Goal: Task Accomplishment & Management: Manage account settings

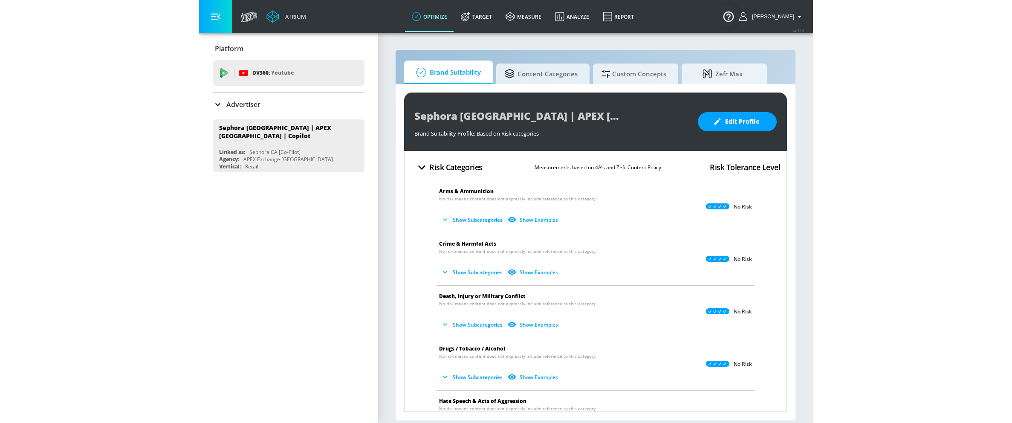
scroll to position [24, 0]
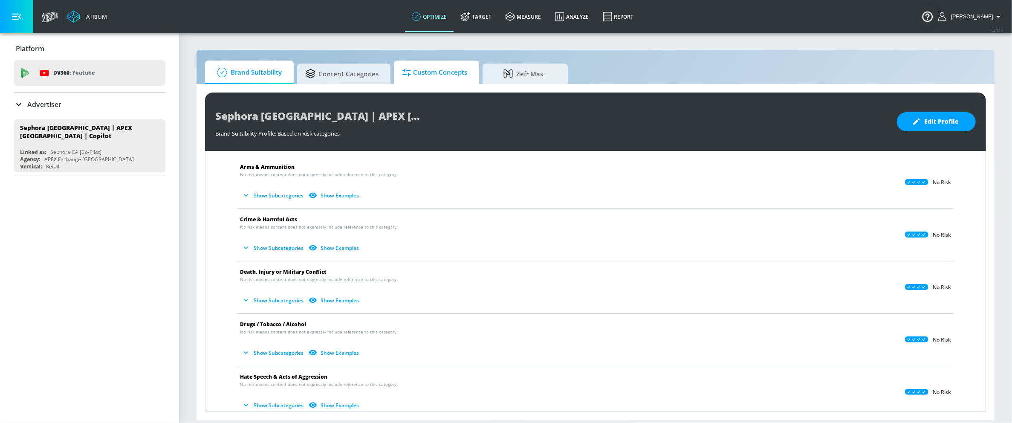
click at [444, 71] on span "Custom Concepts" at bounding box center [435, 72] width 65 height 20
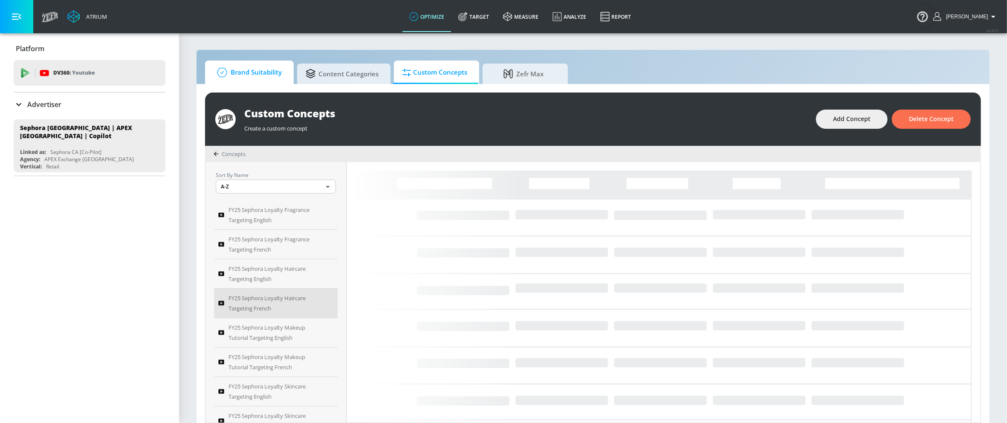
click at [255, 74] on span "Brand Suitability" at bounding box center [248, 72] width 68 height 20
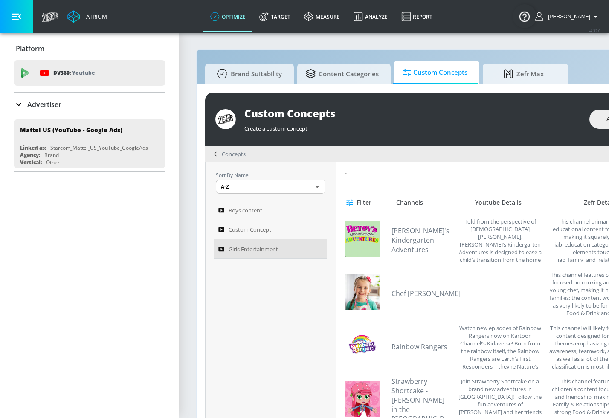
scroll to position [233, 0]
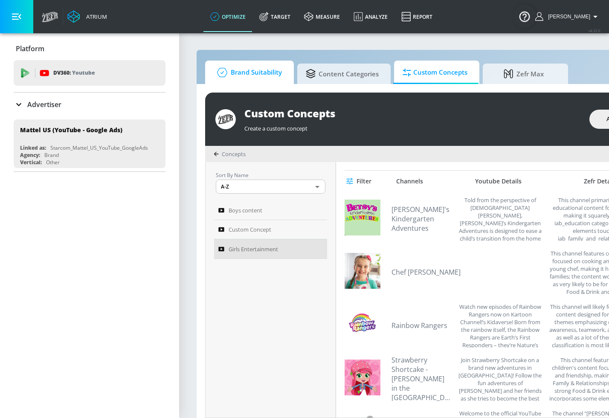
click at [255, 78] on span "Brand Suitability" at bounding box center [248, 72] width 68 height 20
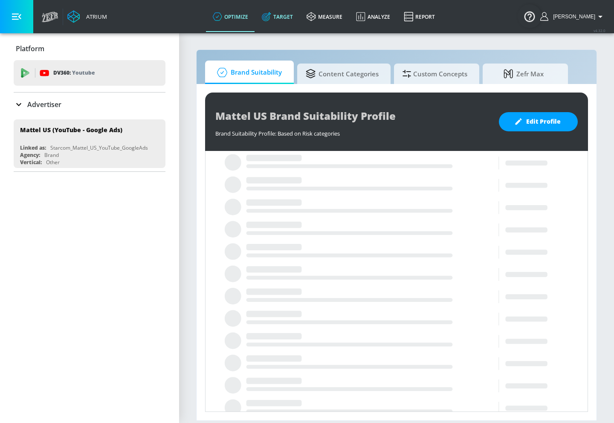
click at [296, 17] on link "Target" at bounding box center [277, 16] width 45 height 31
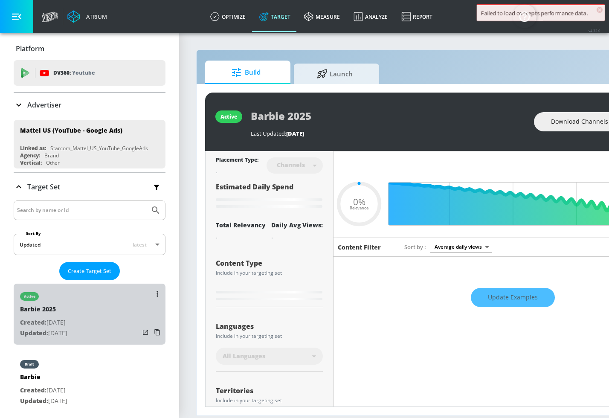
click at [108, 307] on div "active Barbie 2025 Created: [DATE] Updated: [DATE]" at bounding box center [90, 314] width 152 height 61
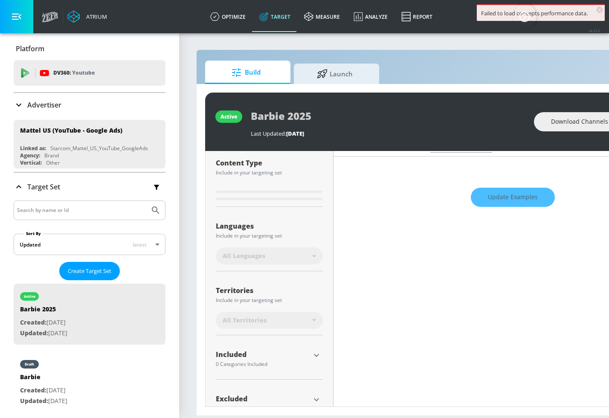
type input "0.65"
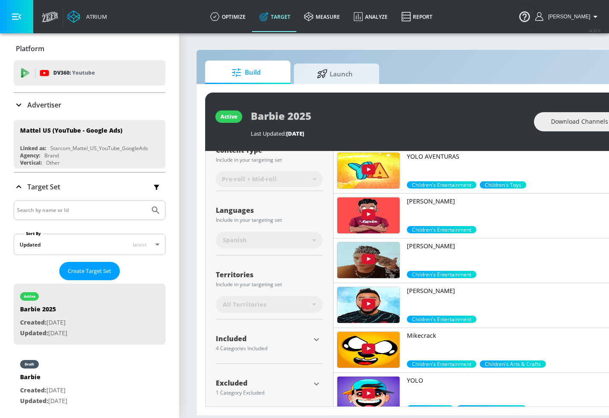
scroll to position [109, 0]
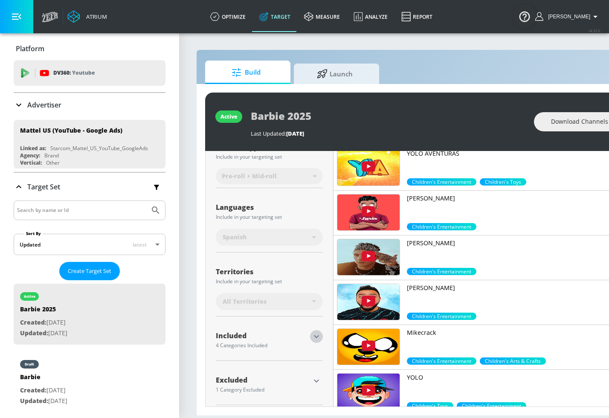
click at [318, 333] on icon "button" at bounding box center [316, 336] width 10 height 10
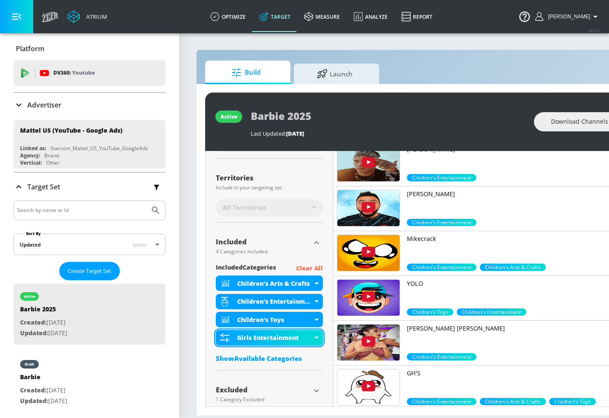
scroll to position [212, 0]
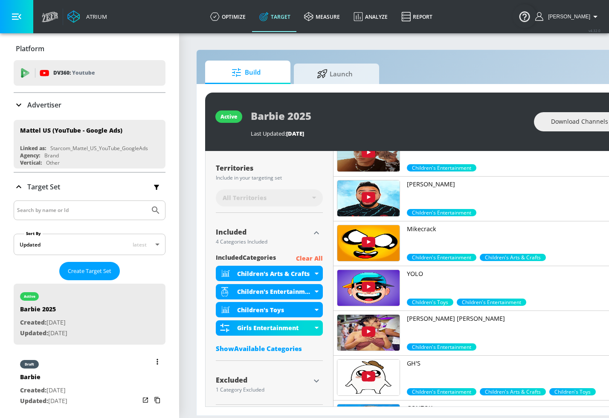
click at [100, 371] on div "draft Barbie Created: Oct. 18, 2024 Updated: Oct. 07, 2025" at bounding box center [90, 381] width 152 height 61
type input "Barbie"
type input "videos"
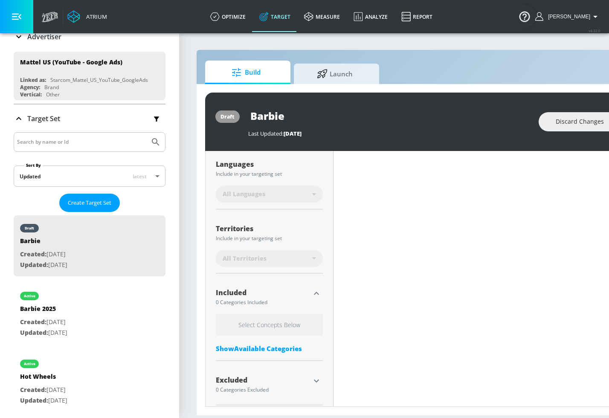
scroll to position [5, 0]
type input "0.65"
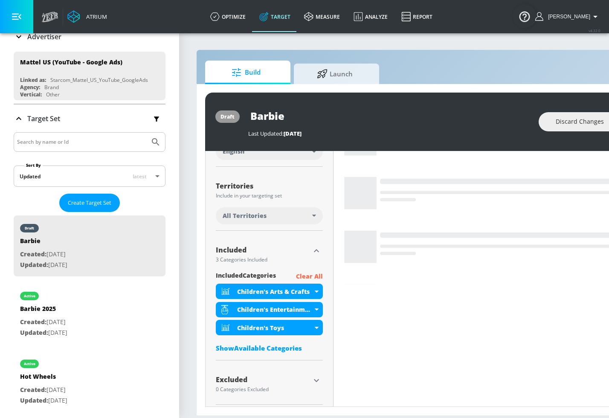
click at [287, 345] on div "Show Available Categories" at bounding box center [269, 348] width 107 height 9
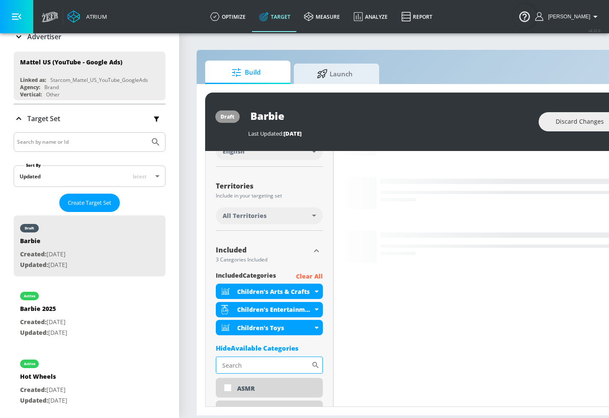
click at [278, 360] on input "Sort By" at bounding box center [264, 365] width 96 height 17
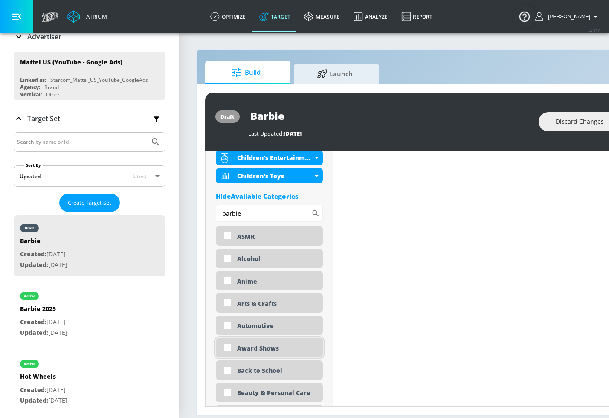
scroll to position [331, 0]
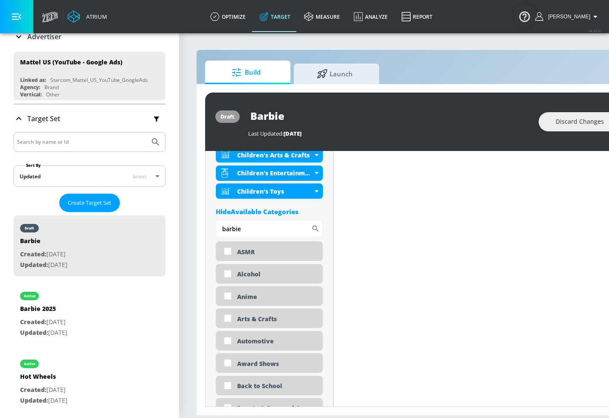
drag, startPoint x: 251, startPoint y: 220, endPoint x: 186, endPoint y: 215, distance: 64.6
click at [205, 218] on div "Placement Type: Videos videos ​ Estimated Daily Spend $39,570 - $56,528 Activat…" at bounding box center [448, 279] width 487 height 256
type input "girl"
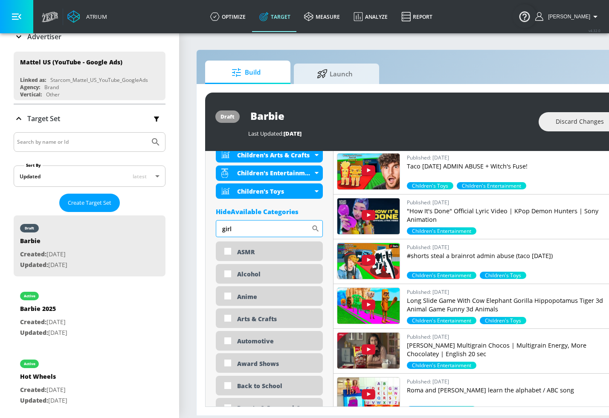
click at [314, 224] on icon at bounding box center [315, 228] width 9 height 9
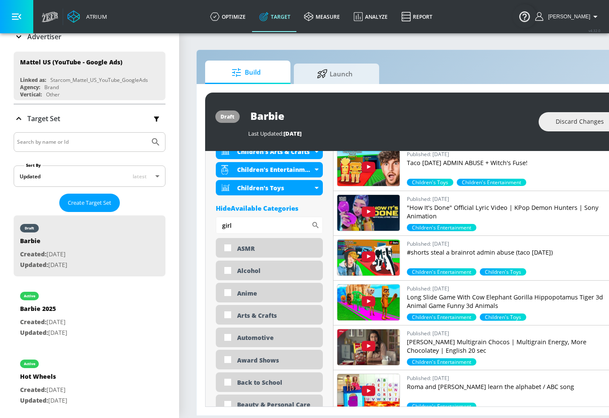
scroll to position [333, 0]
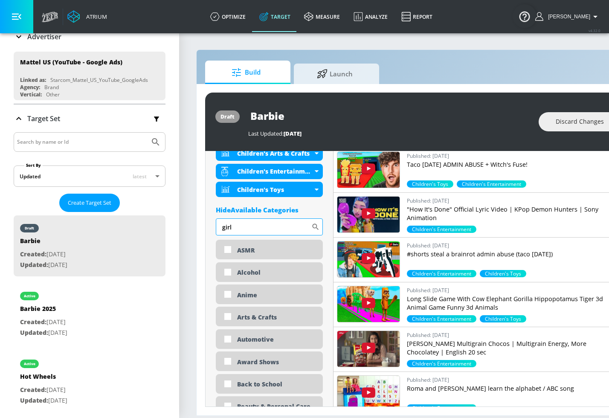
click at [258, 223] on input "girl" at bounding box center [264, 226] width 96 height 17
drag, startPoint x: 258, startPoint y: 223, endPoint x: 203, endPoint y: 216, distance: 55.4
type input "entertain"
click at [313, 224] on icon at bounding box center [316, 227] width 6 height 6
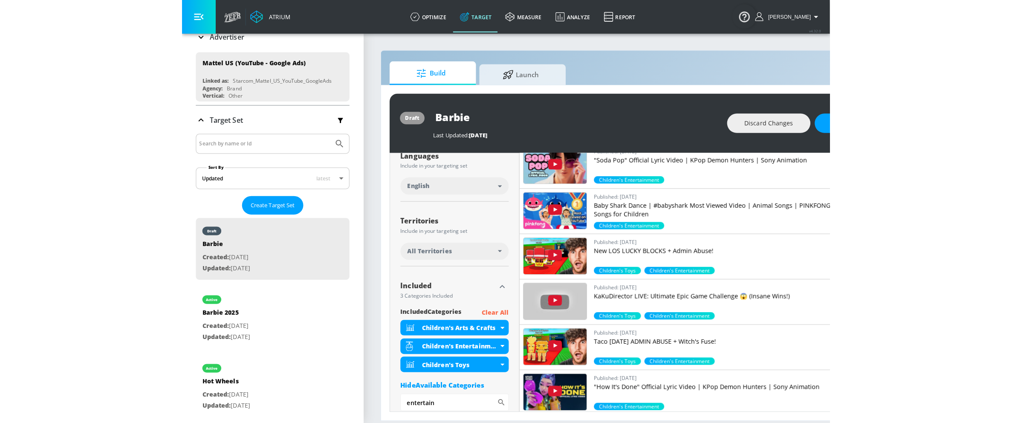
scroll to position [0, 0]
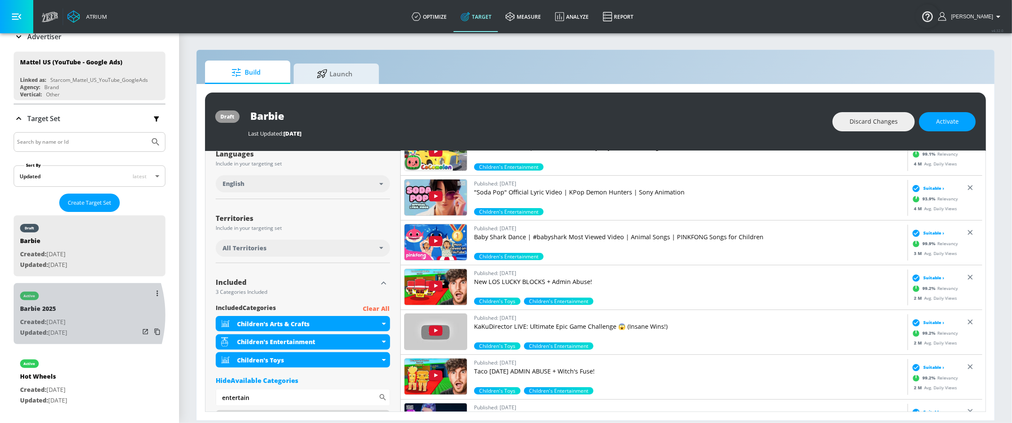
click at [49, 313] on div "Barbie 2025" at bounding box center [43, 311] width 47 height 12
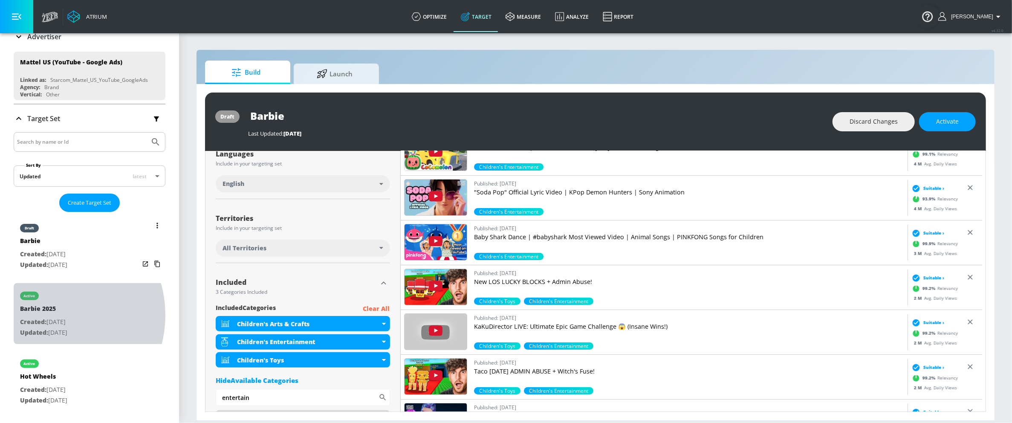
type input "Barbie 2025"
type input "channels"
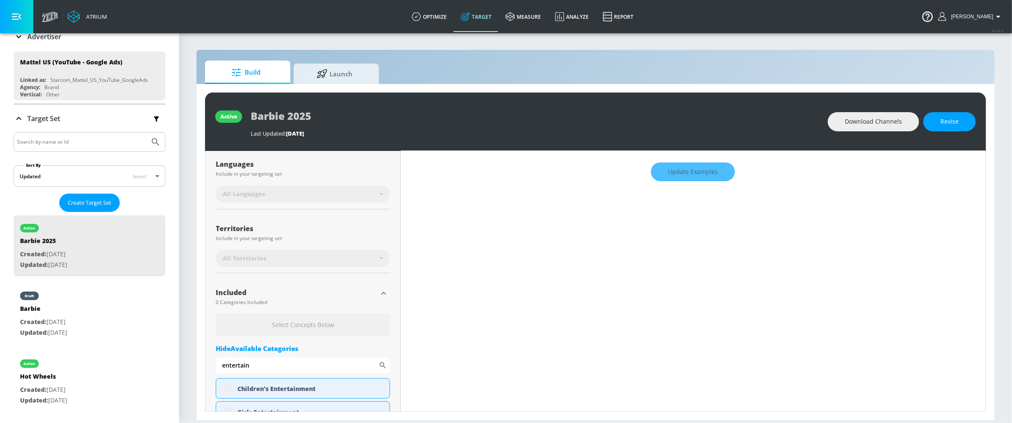
scroll to position [172, 0]
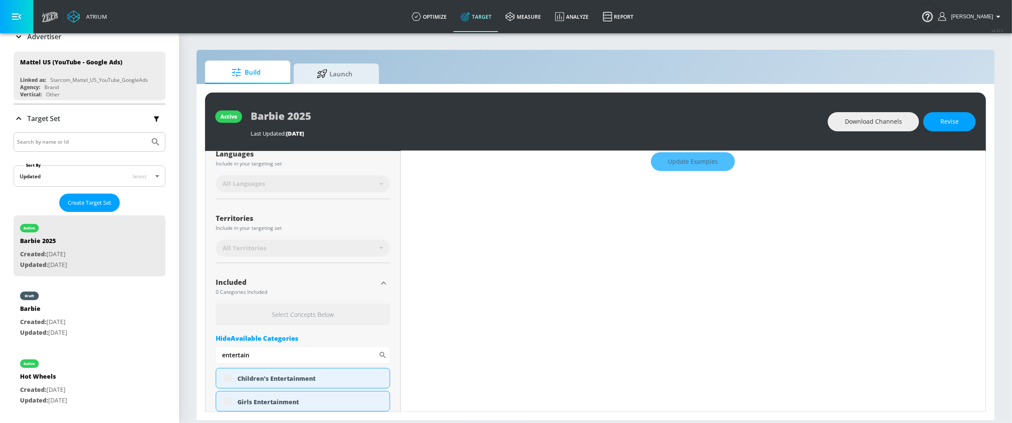
type input "0.65"
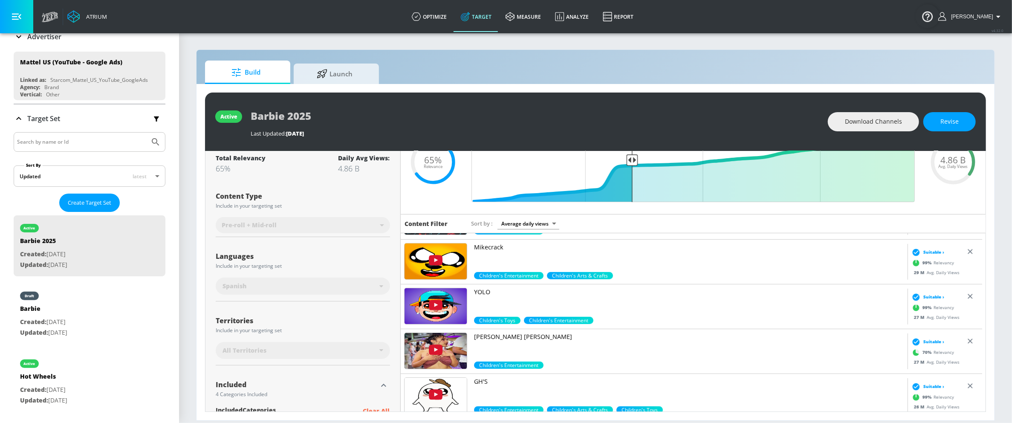
scroll to position [34, 0]
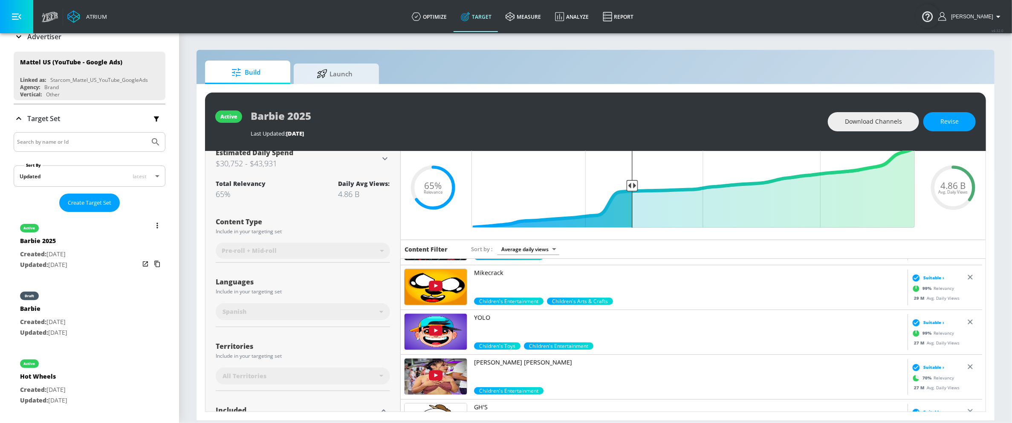
click at [58, 315] on div "Barbie" at bounding box center [43, 311] width 47 height 12
type input "Barbie"
type input "videos"
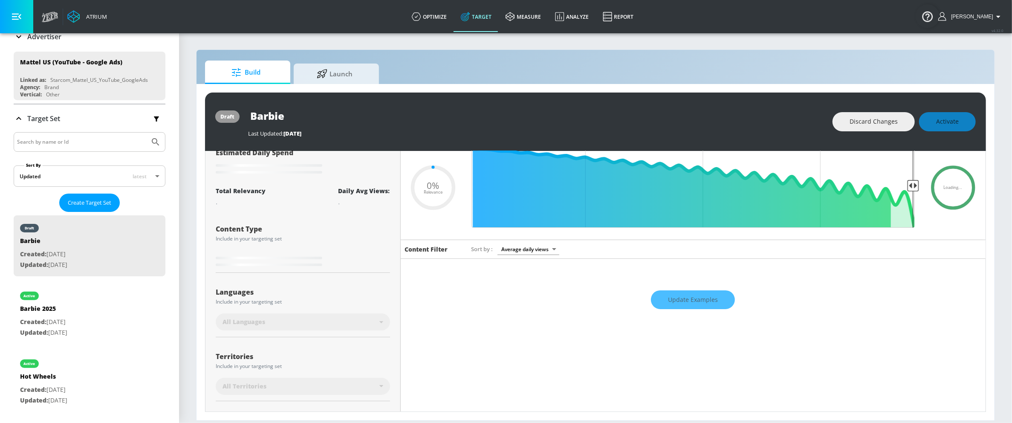
scroll to position [24, 0]
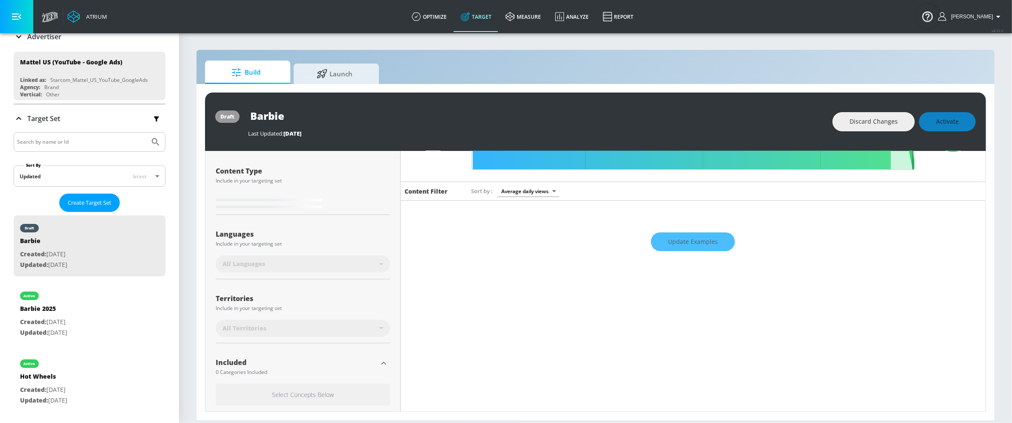
type input "0.65"
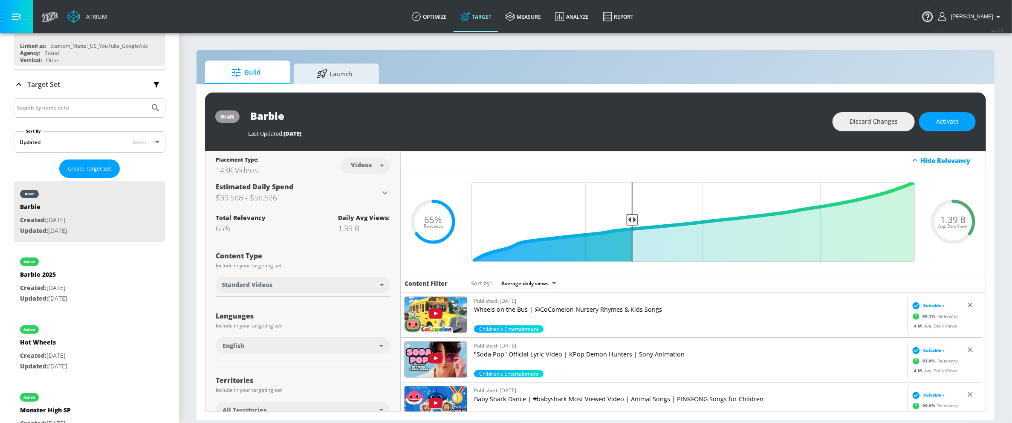
scroll to position [0, 0]
click at [112, 164] on button "Create Target Set" at bounding box center [89, 169] width 61 height 18
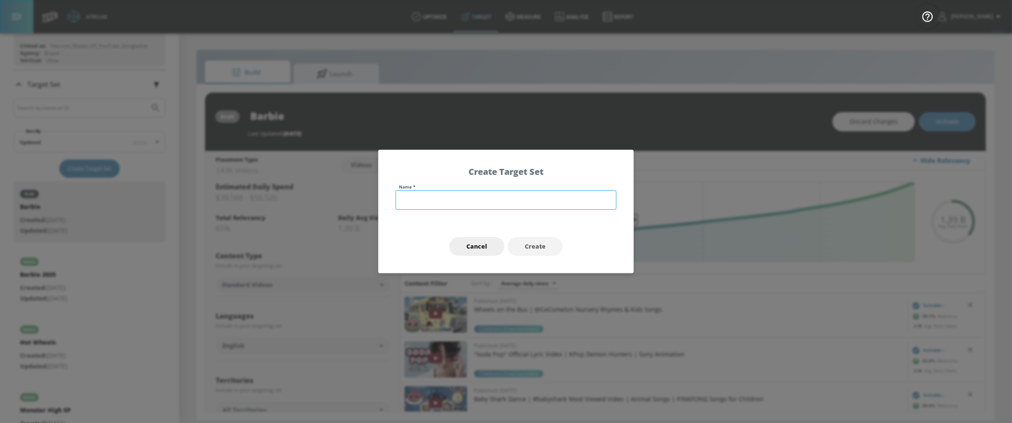
click at [452, 200] on input "text" at bounding box center [506, 200] width 221 height 20
type input "test"
click at [539, 239] on button "Create" at bounding box center [535, 246] width 55 height 19
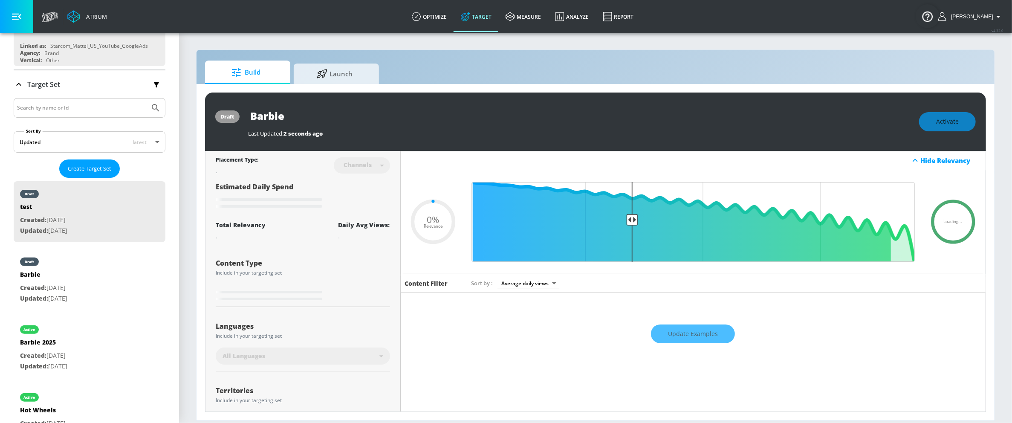
type input "test"
type input "channels"
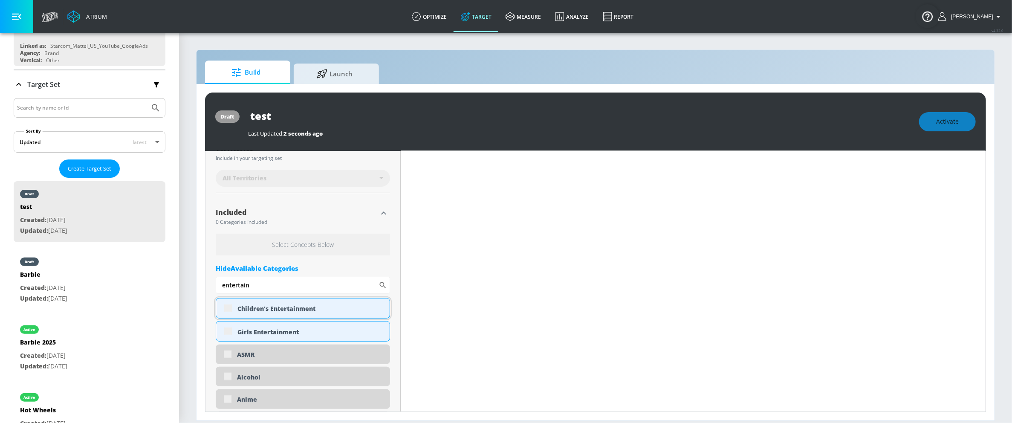
scroll to position [273, 0]
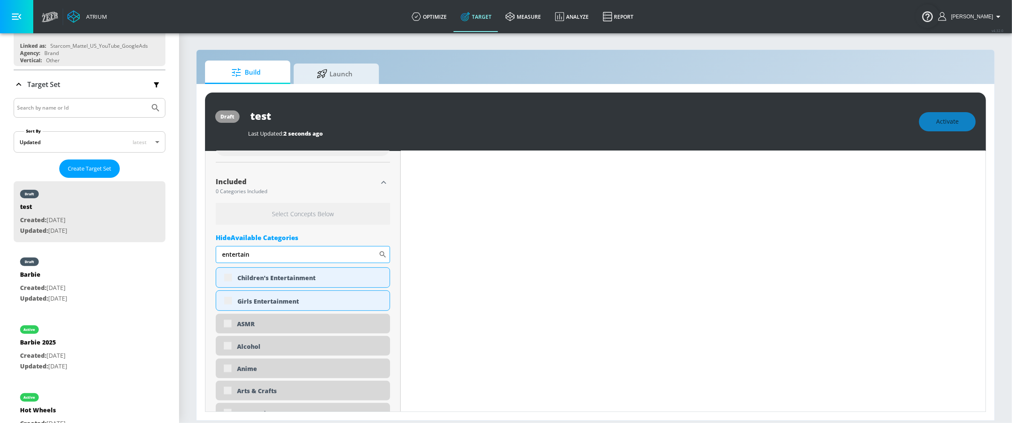
type input "0.6"
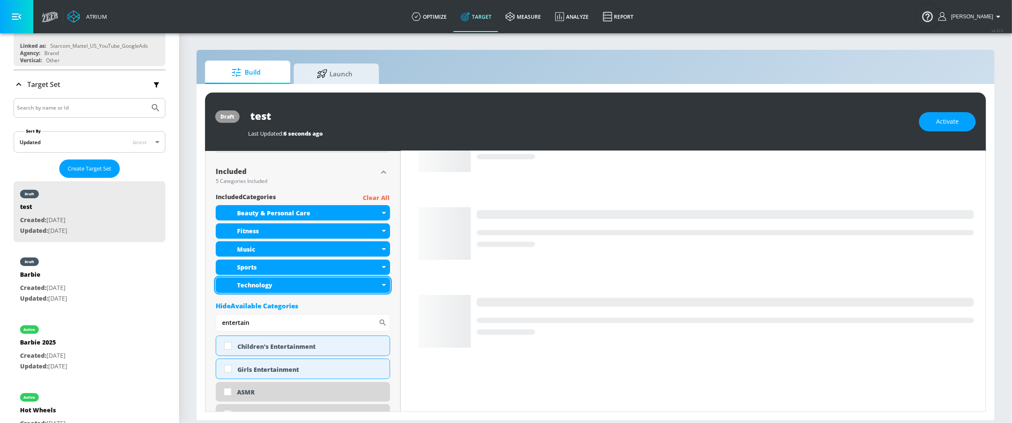
scroll to position [263, 0]
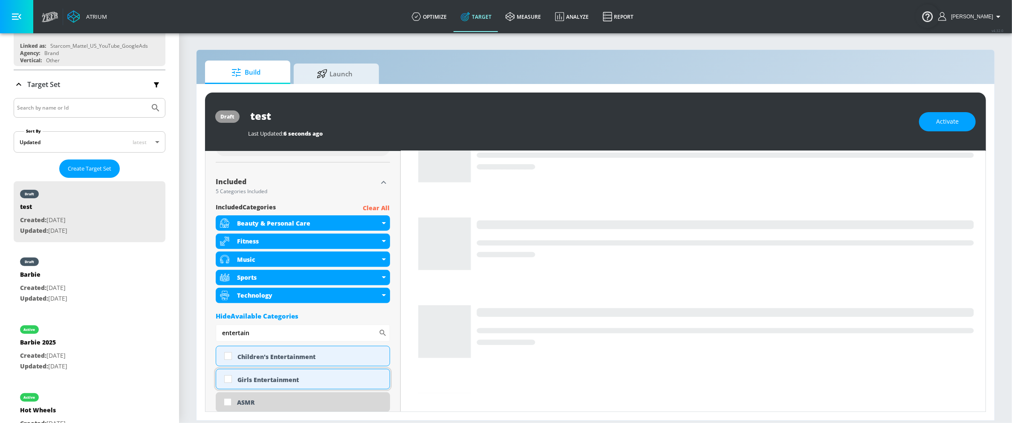
click at [307, 376] on div "Girls Entertainment" at bounding box center [311, 380] width 146 height 8
checkbox input "true"
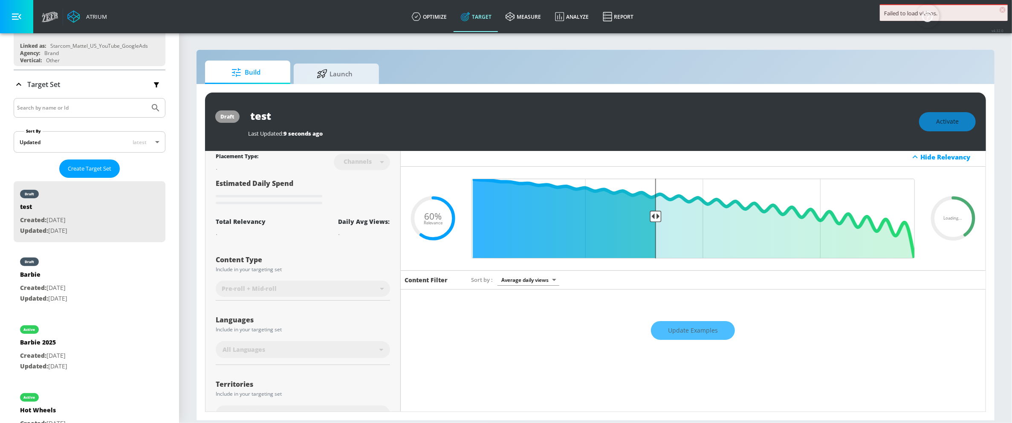
scroll to position [0, 0]
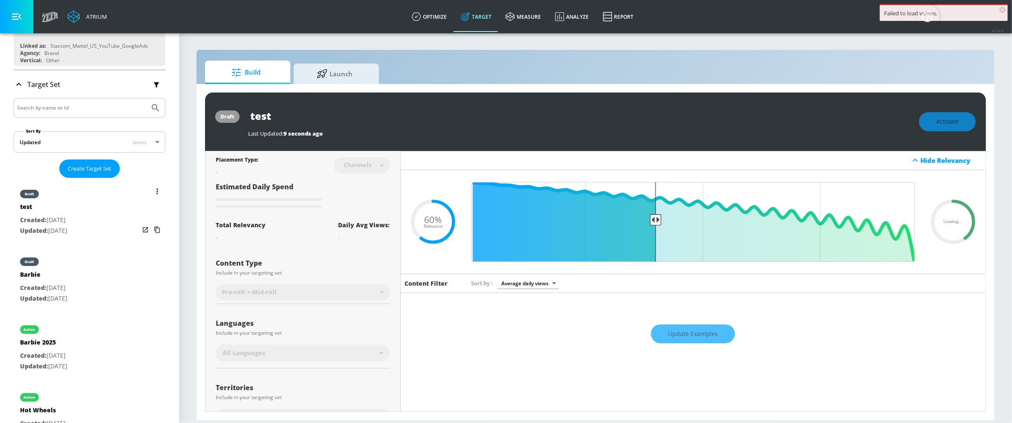
click at [157, 189] on icon "list of Target Set" at bounding box center [158, 192] width 2 height 6
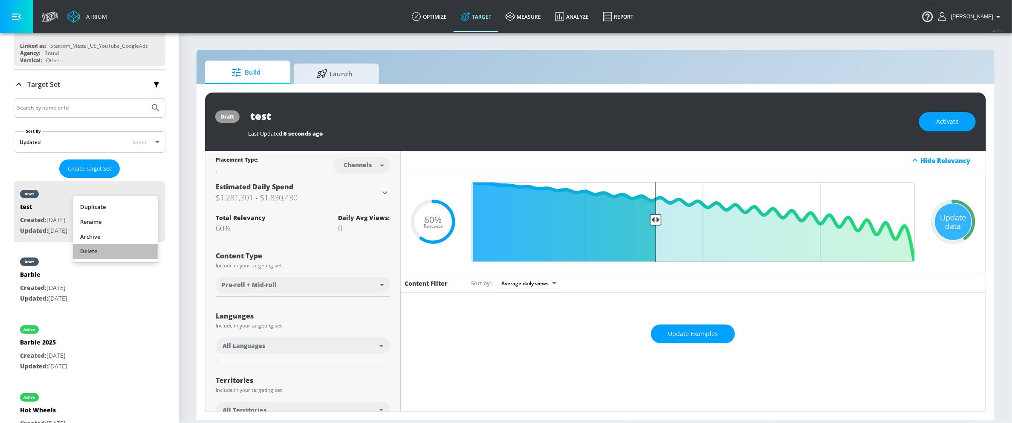
click at [113, 251] on li "Delete" at bounding box center [115, 251] width 84 height 15
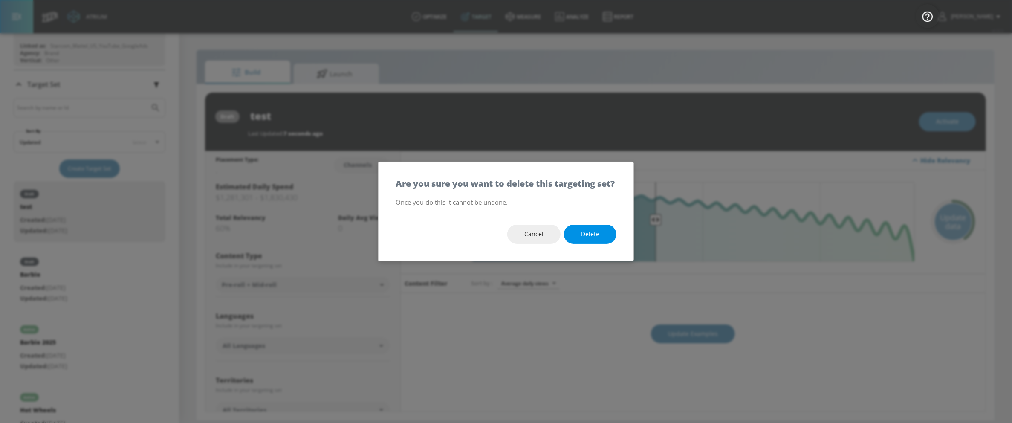
click at [602, 237] on button "Delete" at bounding box center [590, 234] width 52 height 19
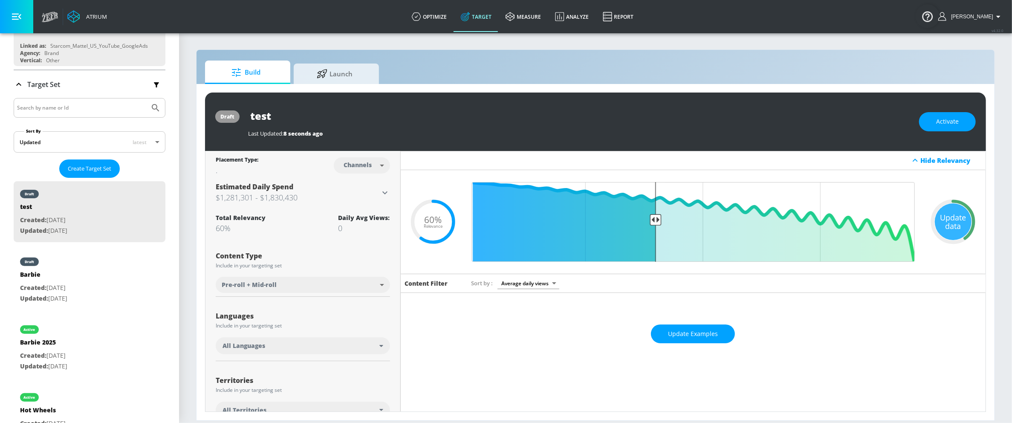
type input "Barbie 2025"
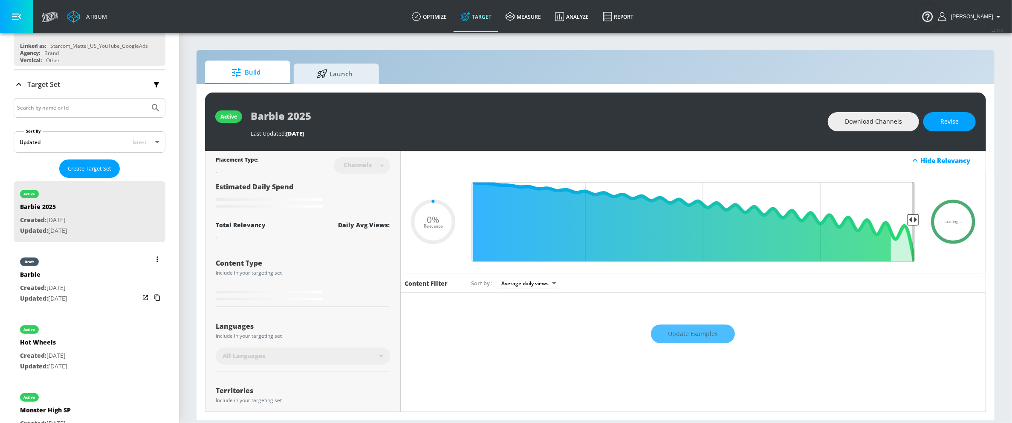
click at [151, 256] on button "list of Target Set" at bounding box center [157, 259] width 12 height 12
type input "0.65"
click at [137, 278] on li "Duplicate" at bounding box center [115, 274] width 84 height 15
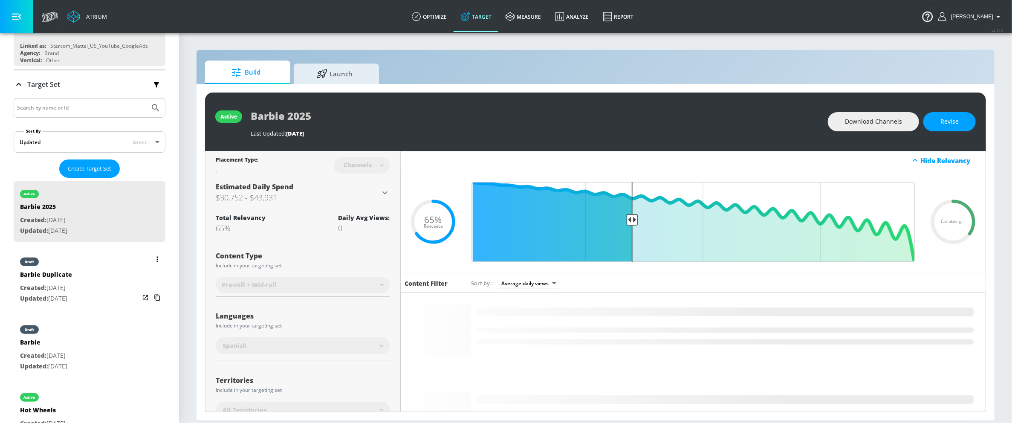
click at [87, 284] on div "draft Barbie Duplicate Created: Oct. 08, 2025 Updated: Oct. 08, 2025" at bounding box center [90, 279] width 152 height 61
type input "Barbie Duplicate"
type input "videos"
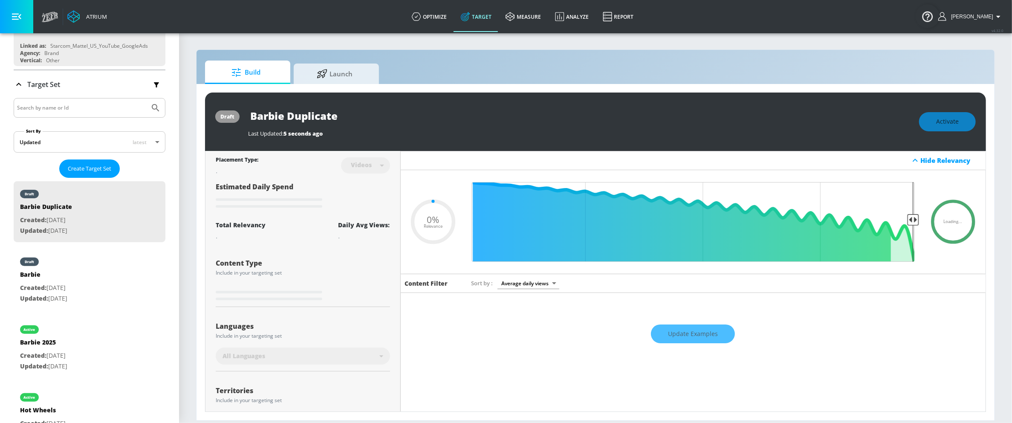
click at [614, 336] on div "Update Examples" at bounding box center [694, 334] width 586 height 30
type input "0.65"
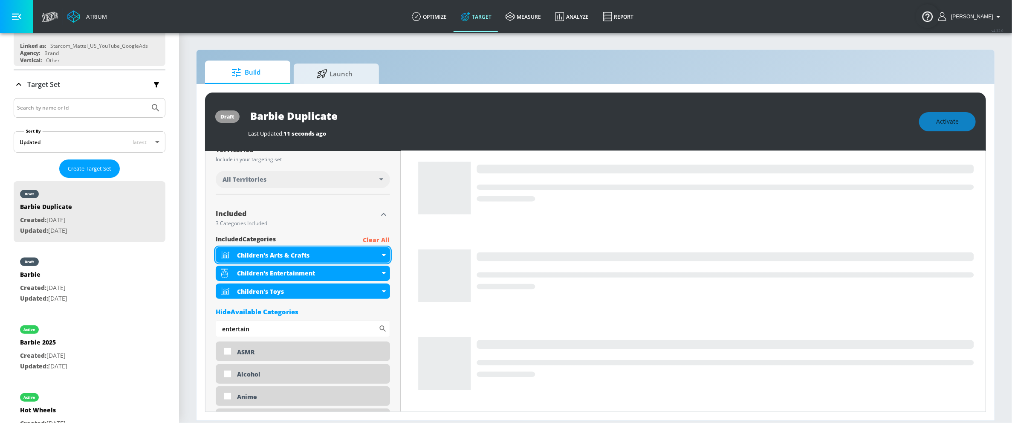
scroll to position [239, 0]
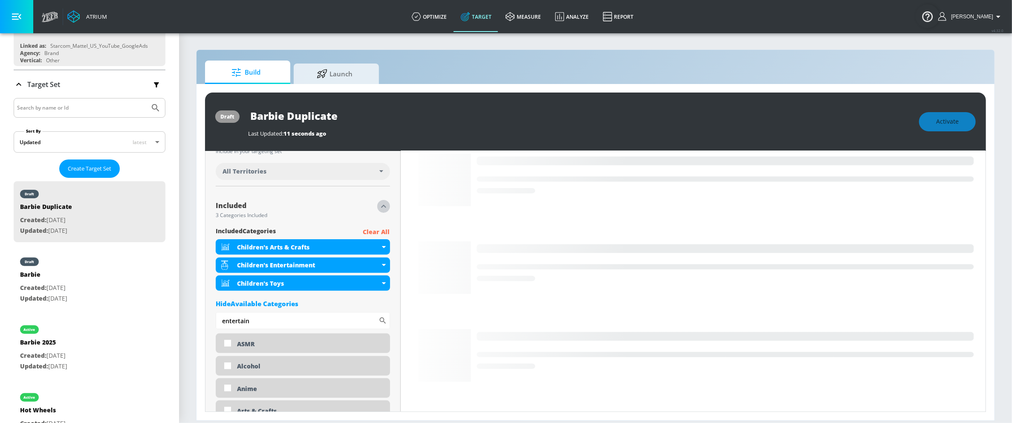
click at [380, 208] on icon "button" at bounding box center [384, 206] width 10 height 10
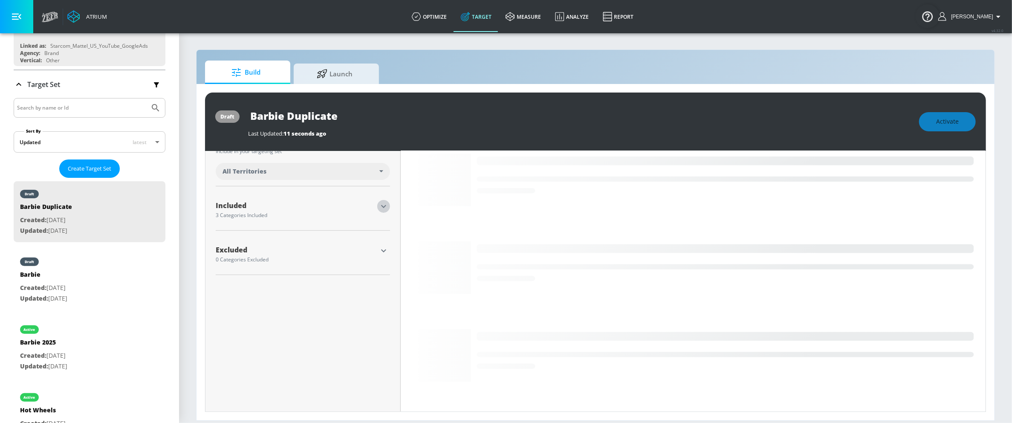
click at [380, 208] on icon "button" at bounding box center [384, 206] width 10 height 10
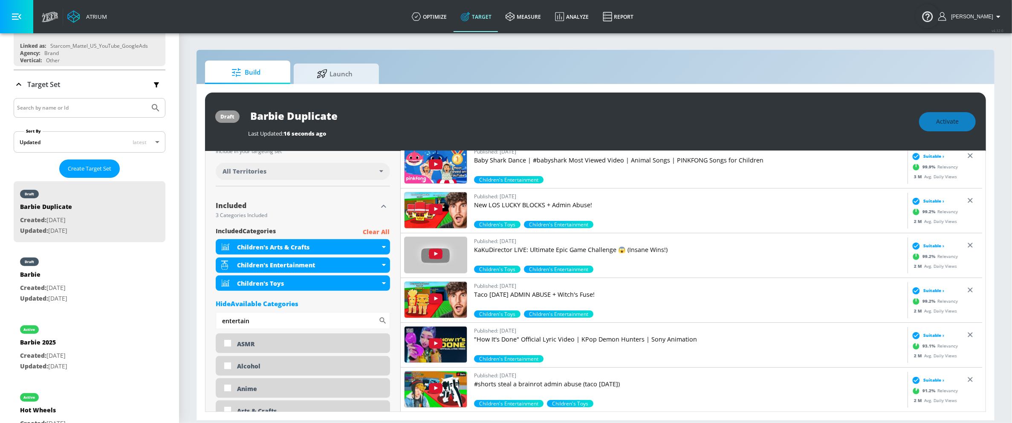
click at [269, 302] on div "Hide Available Categories" at bounding box center [303, 303] width 174 height 9
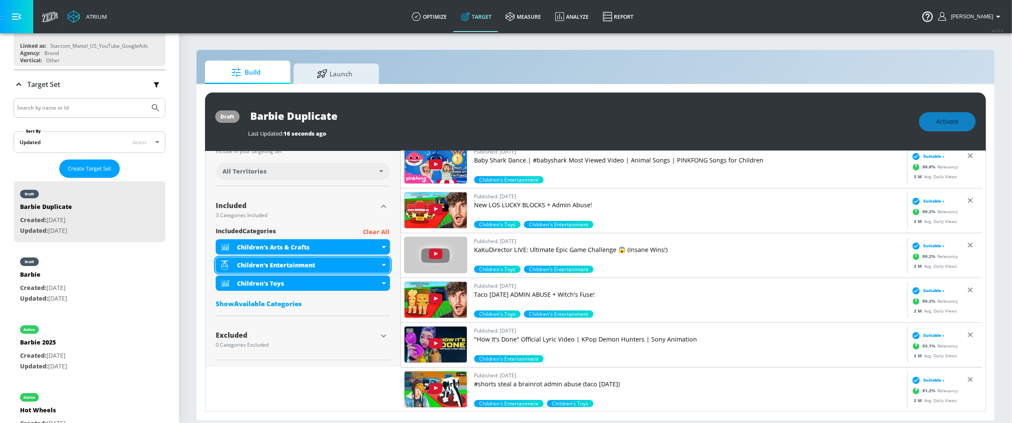
scroll to position [194, 0]
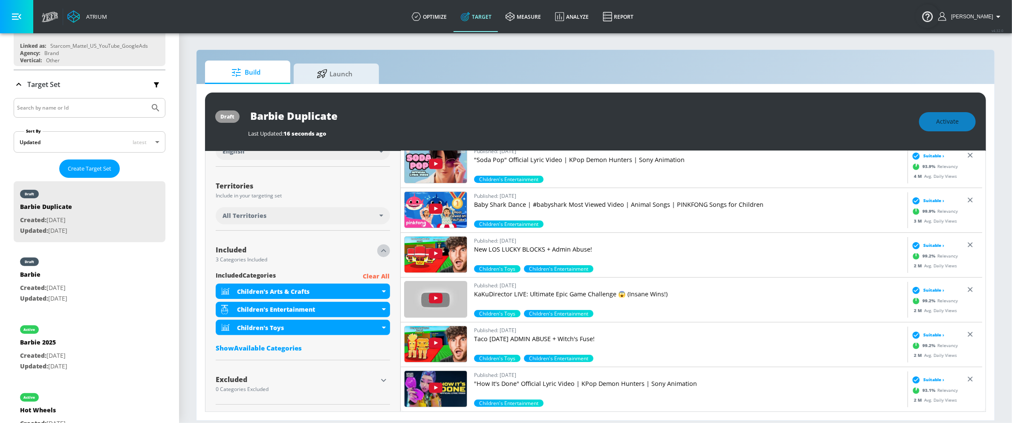
click at [380, 254] on icon "button" at bounding box center [384, 251] width 10 height 10
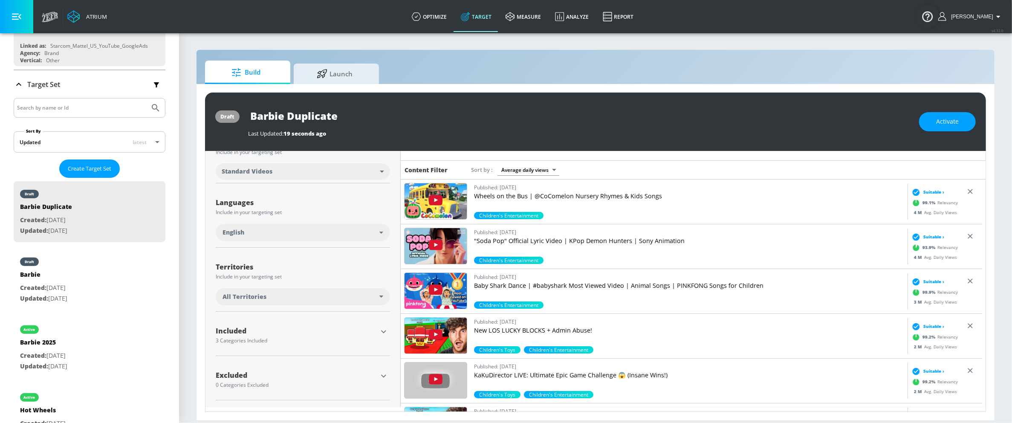
scroll to position [109, 0]
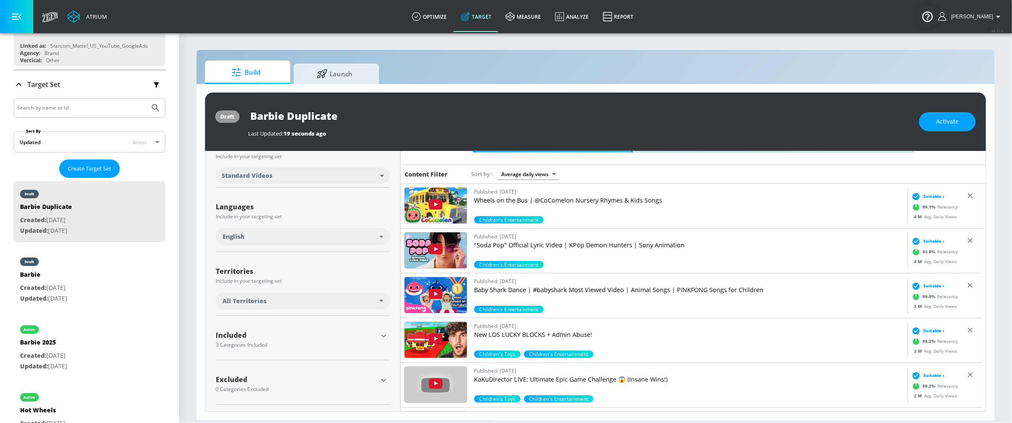
click at [378, 342] on div at bounding box center [383, 336] width 13 height 13
click at [379, 334] on icon "button" at bounding box center [384, 336] width 10 height 10
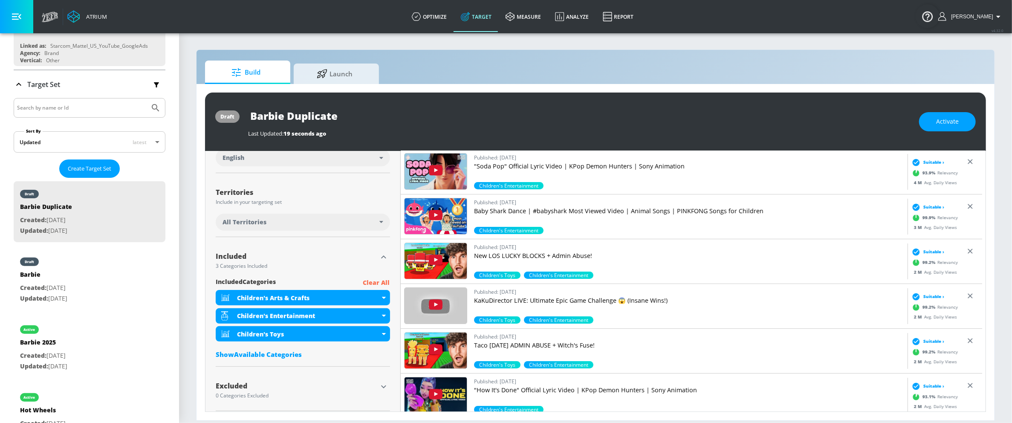
scroll to position [194, 0]
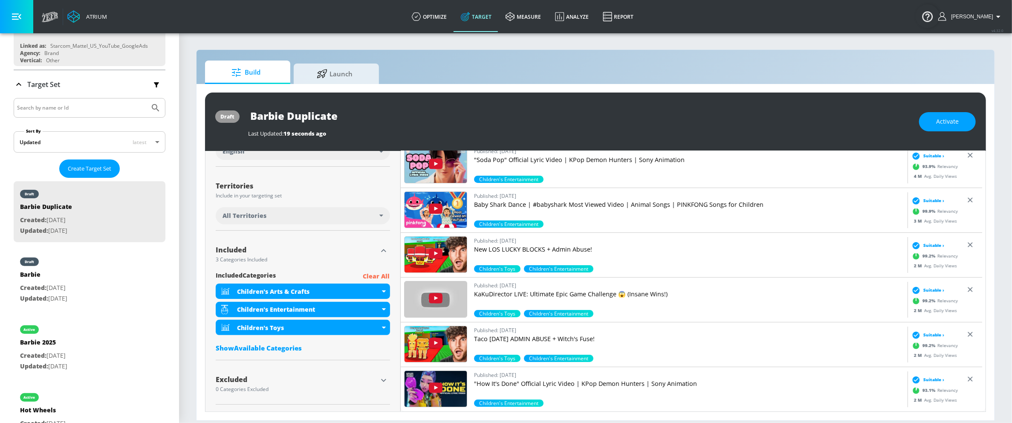
click at [297, 347] on div "Show Available Categories" at bounding box center [303, 348] width 174 height 9
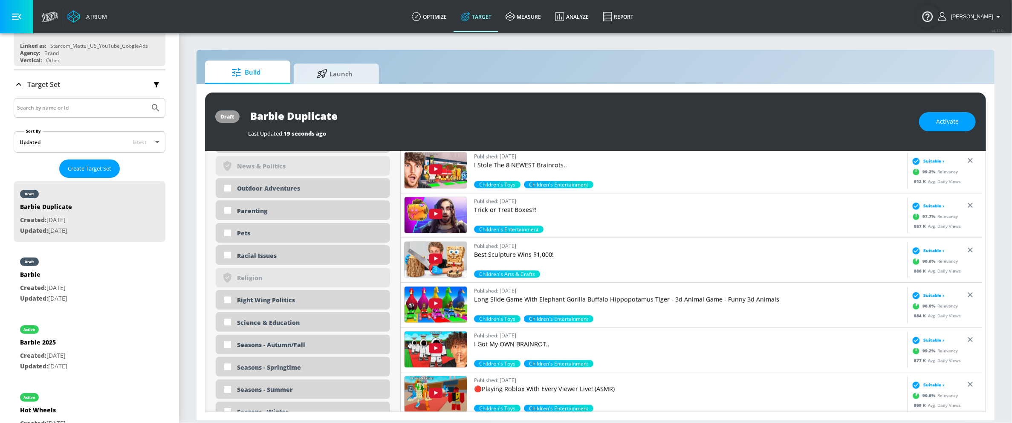
scroll to position [2003, 0]
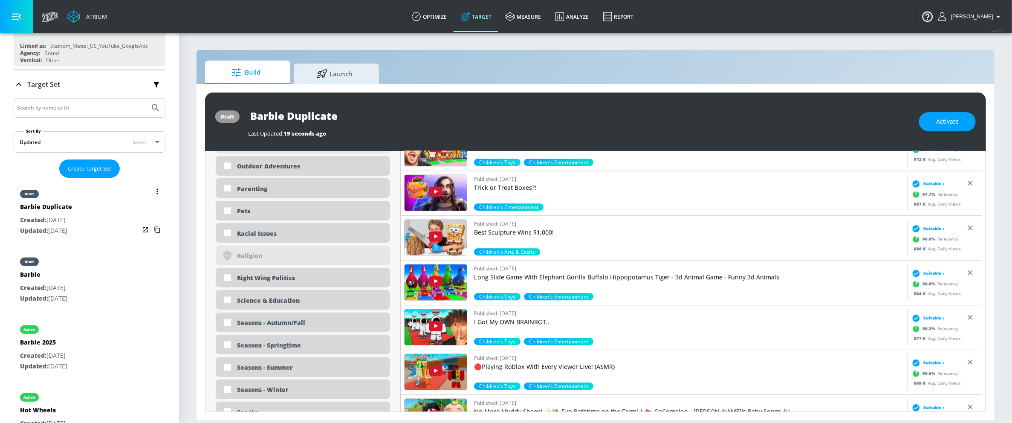
click at [157, 191] on icon "list of Target Set" at bounding box center [158, 192] width 2 height 6
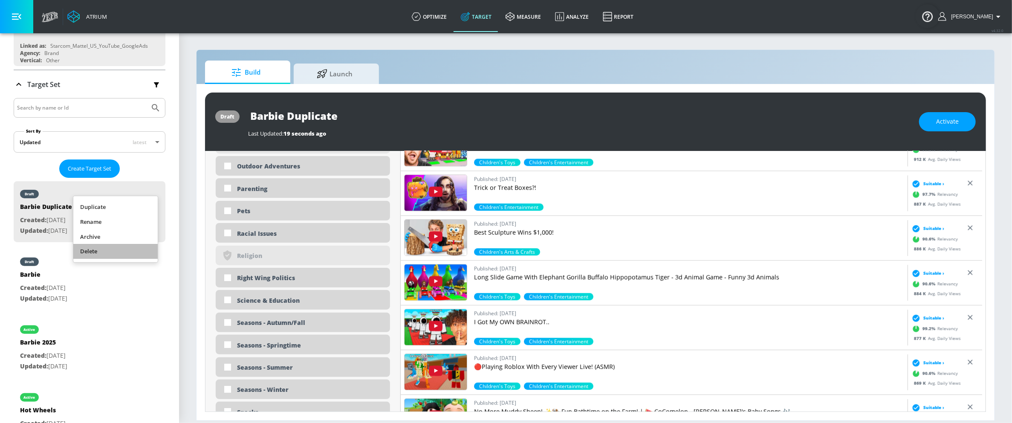
click at [103, 249] on li "Delete" at bounding box center [115, 251] width 84 height 15
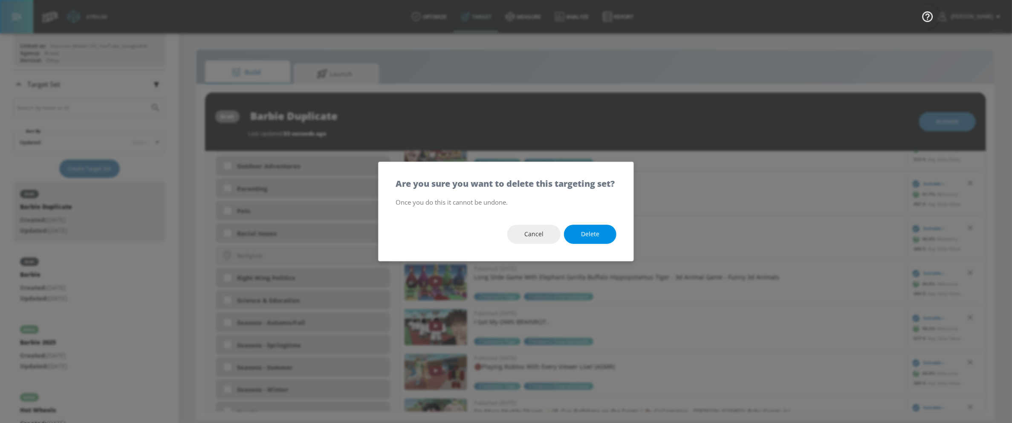
click at [593, 238] on span "Delete" at bounding box center [590, 234] width 18 height 11
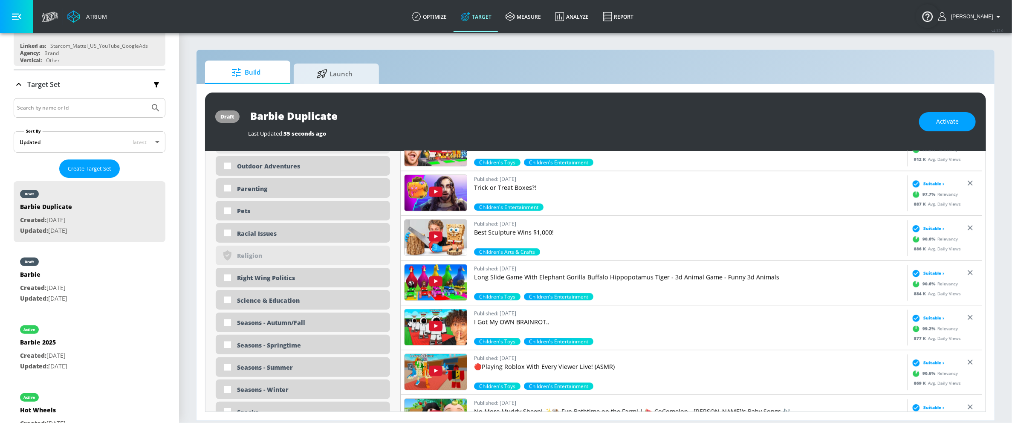
type input "Barbie 2025"
type input "channels"
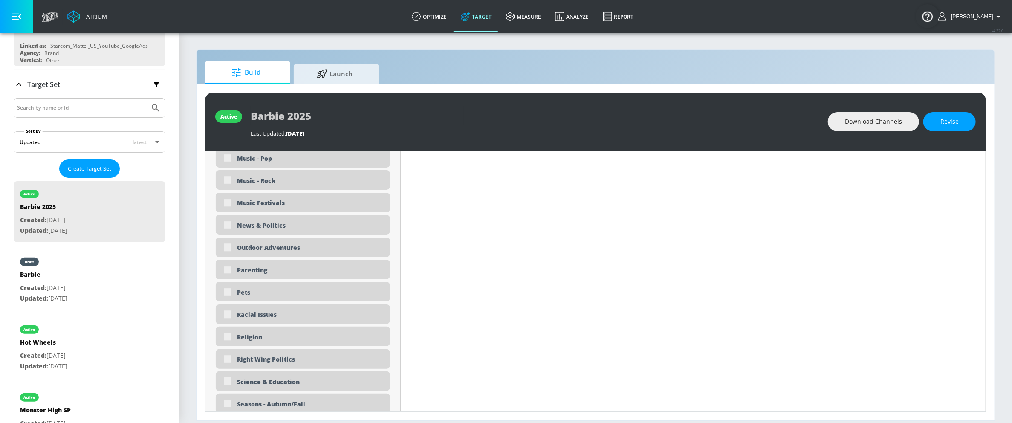
scroll to position [2058, 0]
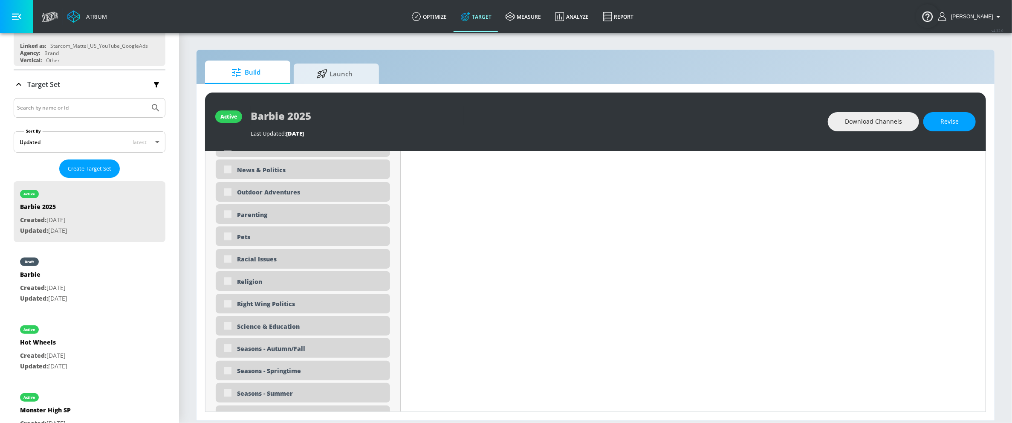
type input "0.65"
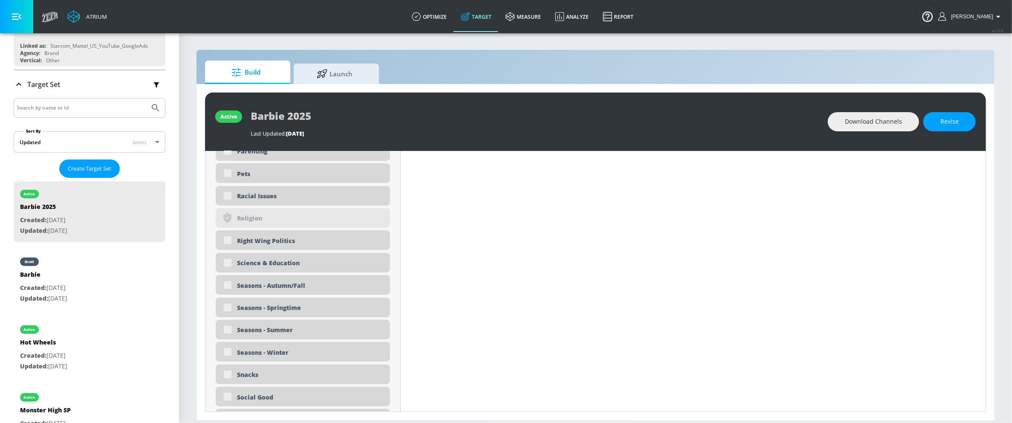
scroll to position [1996, 0]
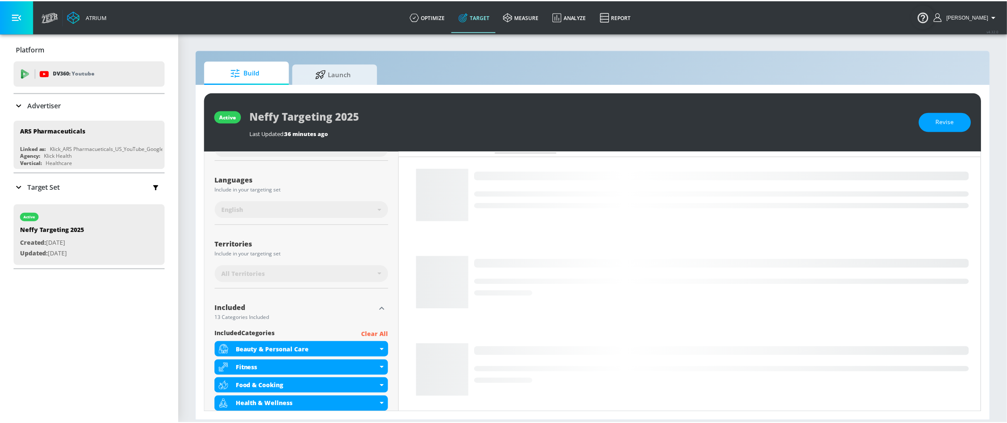
scroll to position [171, 0]
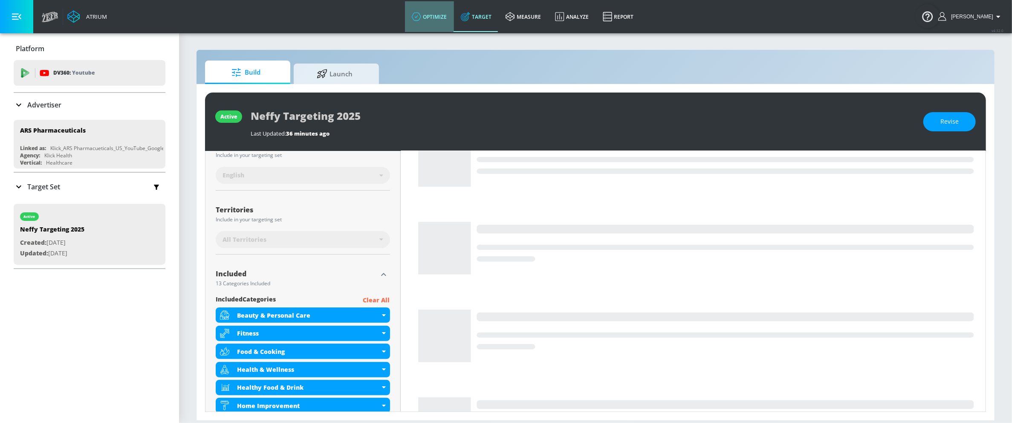
click at [442, 16] on link "optimize" at bounding box center [429, 16] width 49 height 31
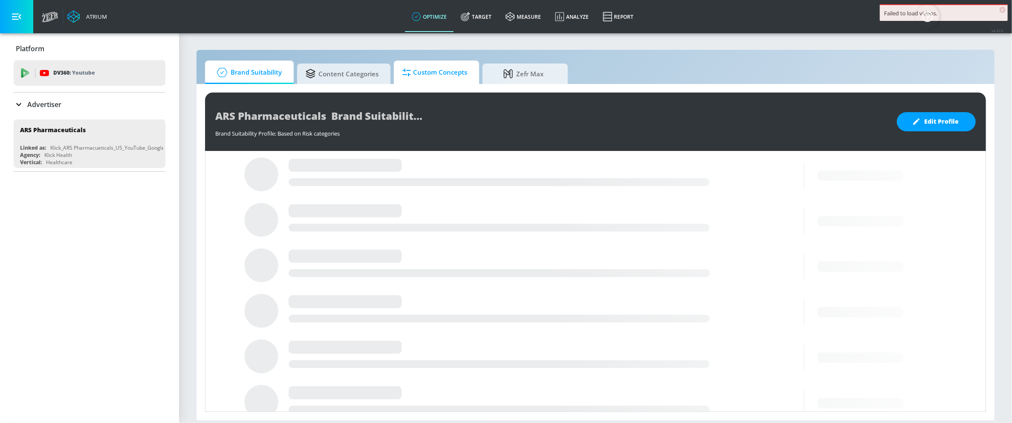
click at [438, 72] on span "Custom Concepts" at bounding box center [435, 72] width 65 height 20
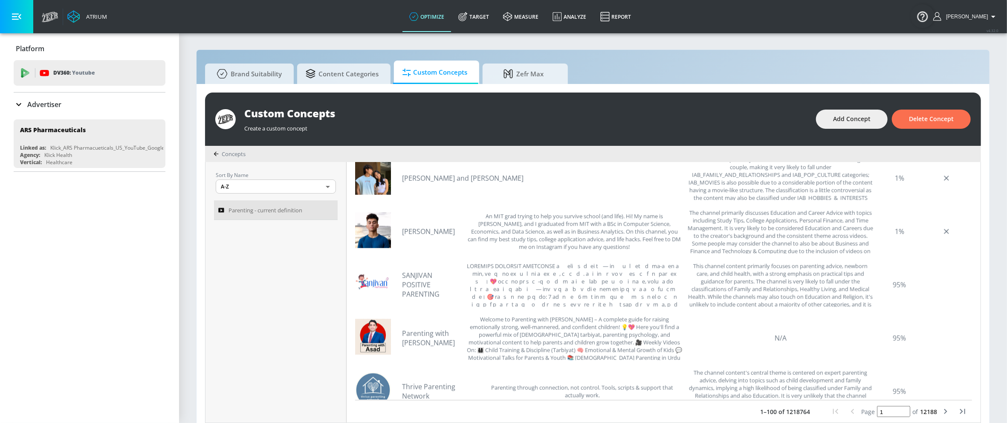
scroll to position [785, 0]
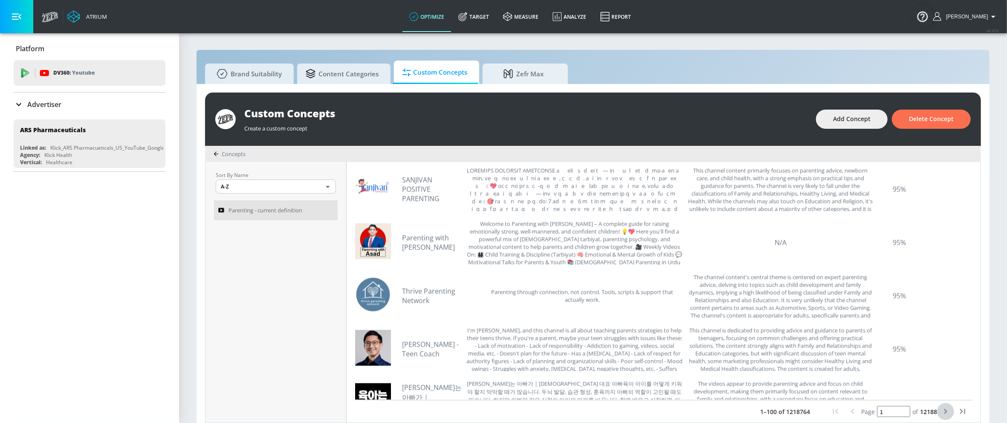
click at [943, 412] on icon "next page" at bounding box center [946, 411] width 10 height 10
type input "2"
click at [943, 412] on icon "next page" at bounding box center [946, 411] width 10 height 10
click at [942, 412] on icon "next page" at bounding box center [946, 411] width 10 height 10
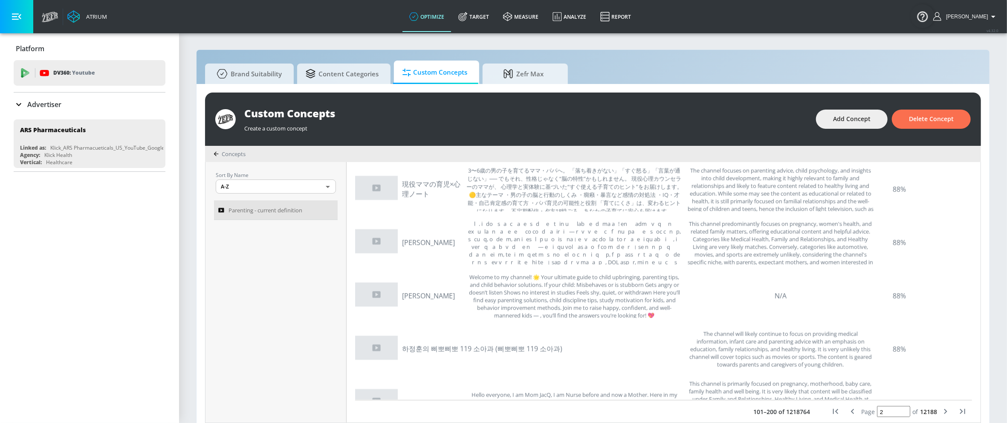
click at [892, 413] on input "2" at bounding box center [893, 411] width 33 height 11
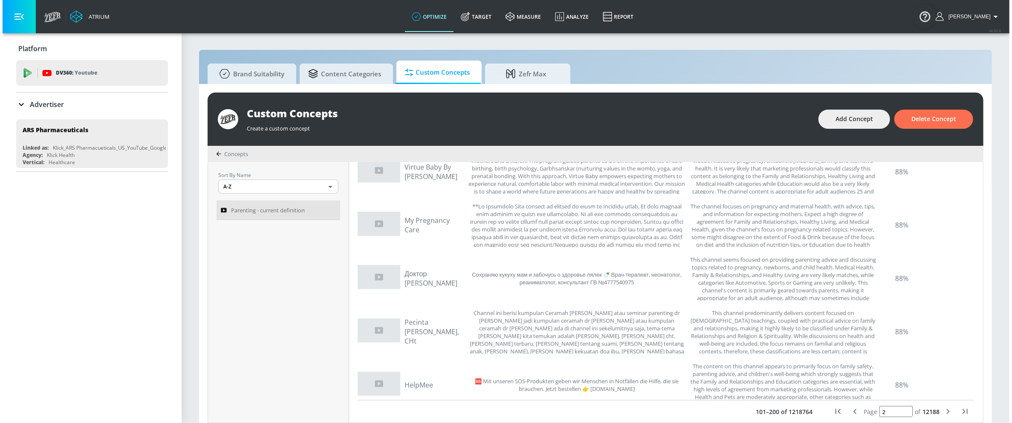
scroll to position [478, 0]
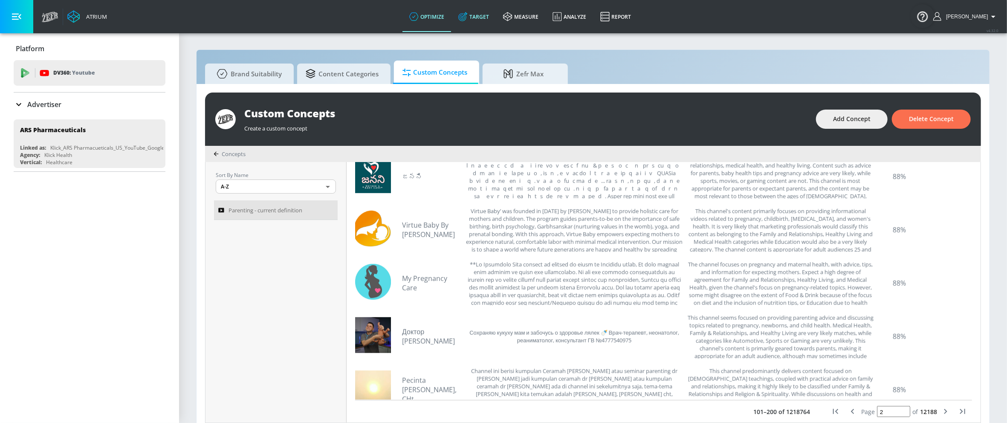
click at [488, 17] on link "Target" at bounding box center [474, 16] width 45 height 31
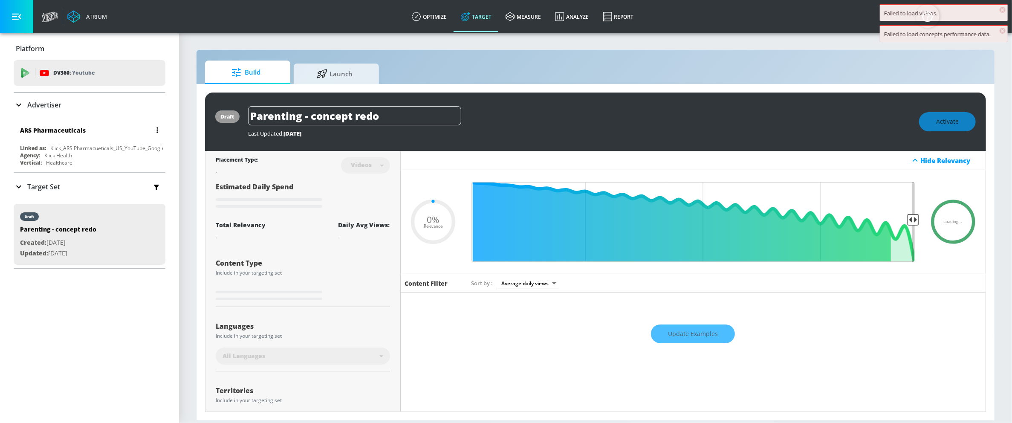
click at [107, 153] on div "Agency: Klick Health" at bounding box center [91, 155] width 143 height 7
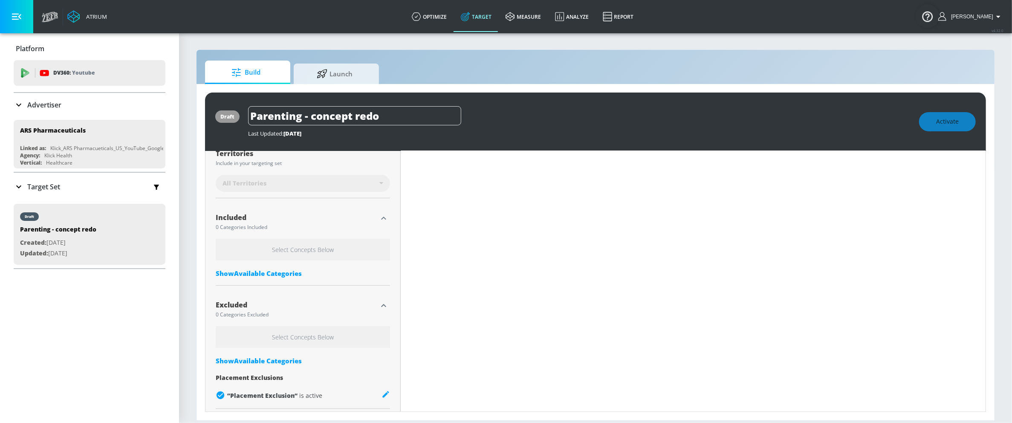
scroll to position [239, 0]
type input "0.75"
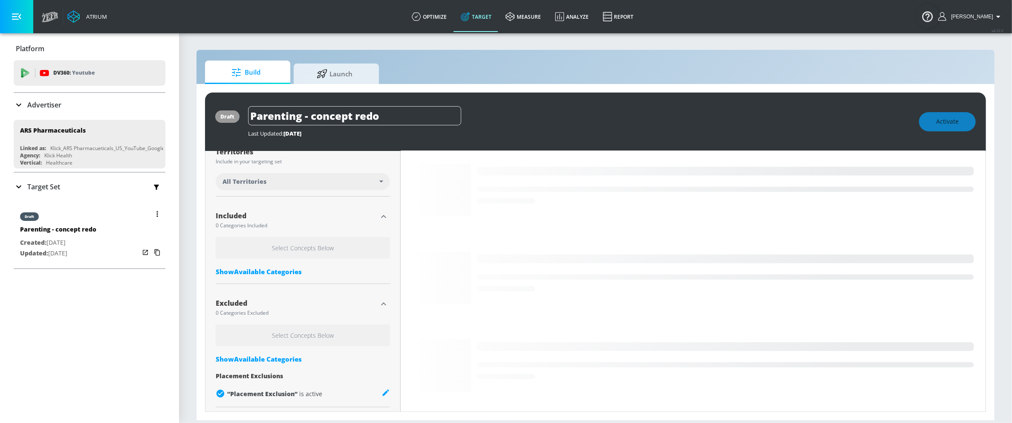
click at [128, 223] on div "draft Parenting - concept redo Created: Sep. 24, 2025 Updated: Sep. 24, 2025" at bounding box center [90, 234] width 152 height 61
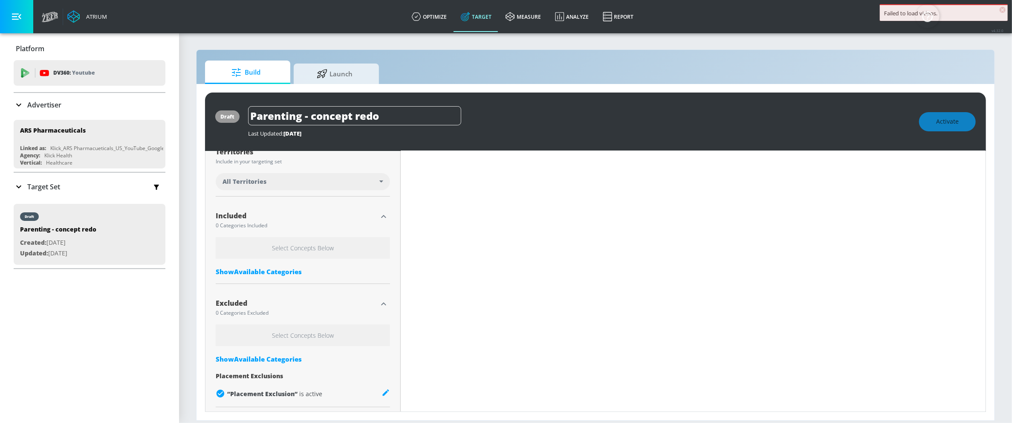
click at [44, 186] on p "Target Set" at bounding box center [43, 186] width 33 height 9
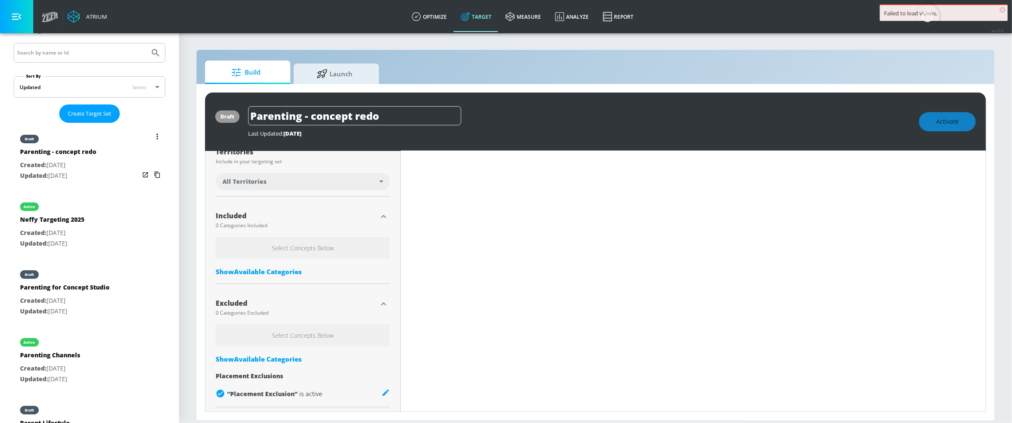
scroll to position [171, 0]
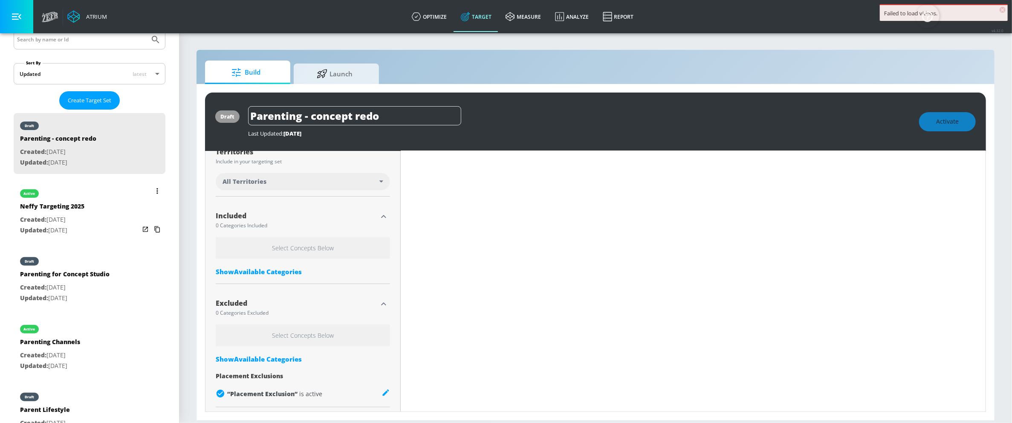
click at [94, 205] on div "active Neffy Targeting 2025 Created: May. 29, 2025 Updated: Oct. 08, 2025" at bounding box center [90, 211] width 152 height 61
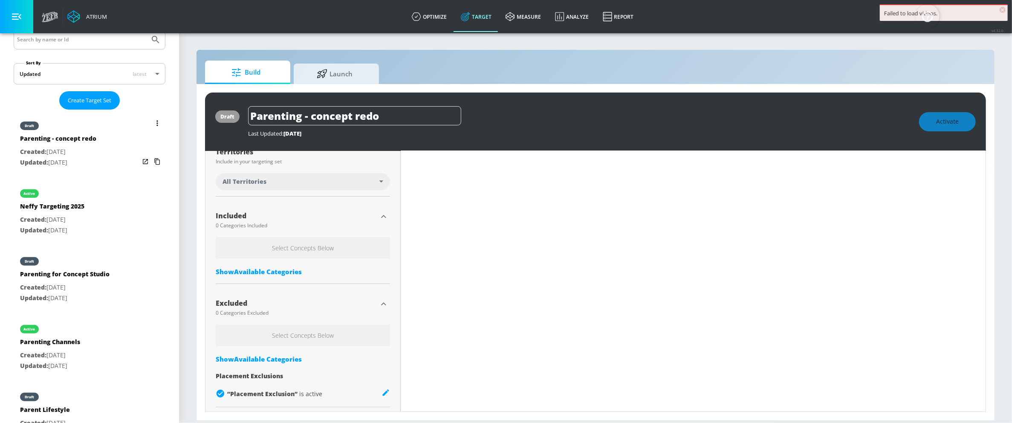
type input "Neffy Targeting 2025"
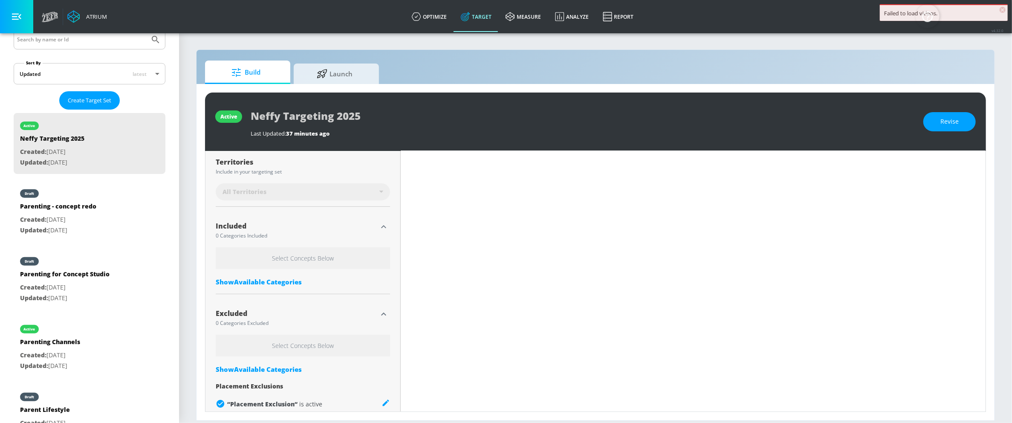
scroll to position [239, 0]
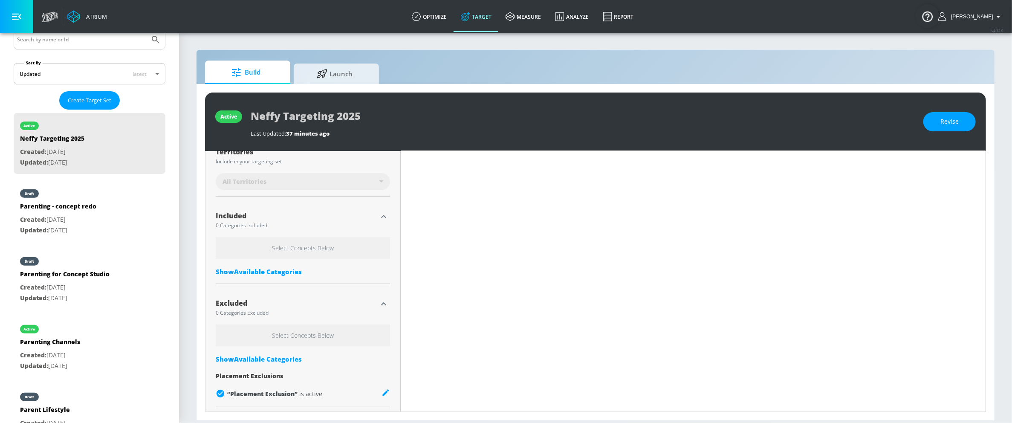
type input "0.65"
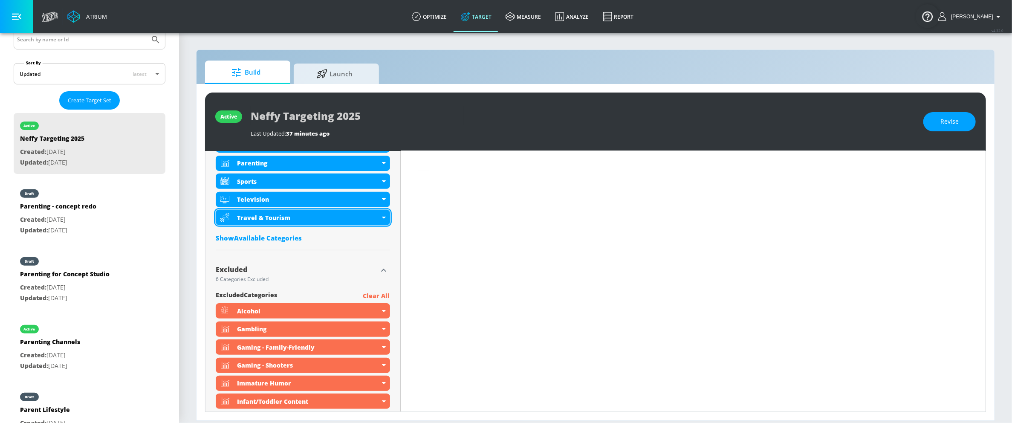
scroll to position [482, 0]
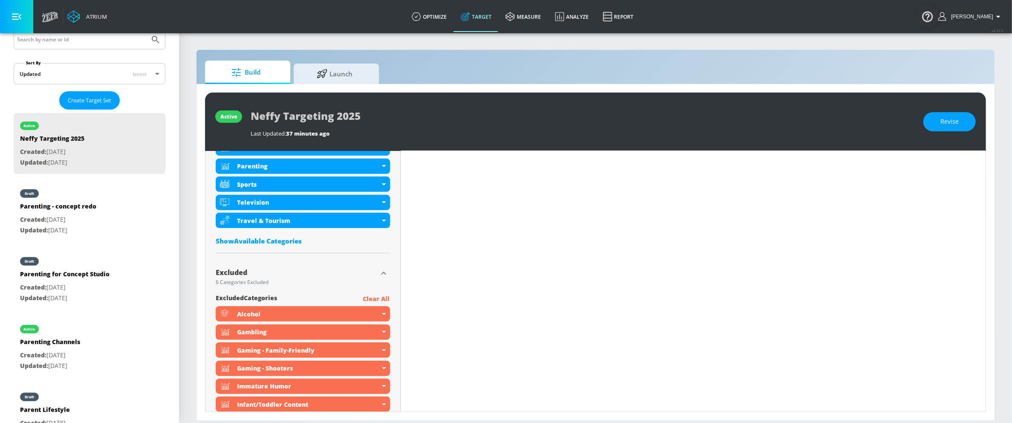
click at [300, 244] on div "Show Available Categories" at bounding box center [303, 241] width 174 height 9
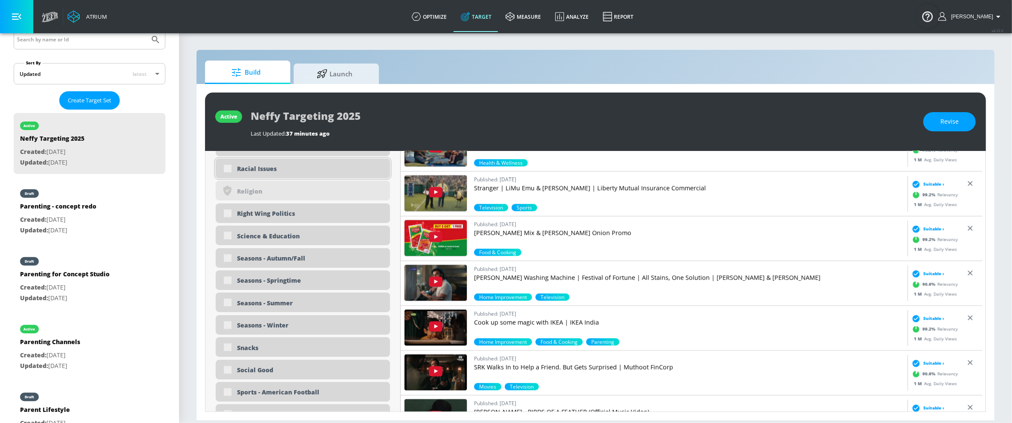
scroll to position [1935, 0]
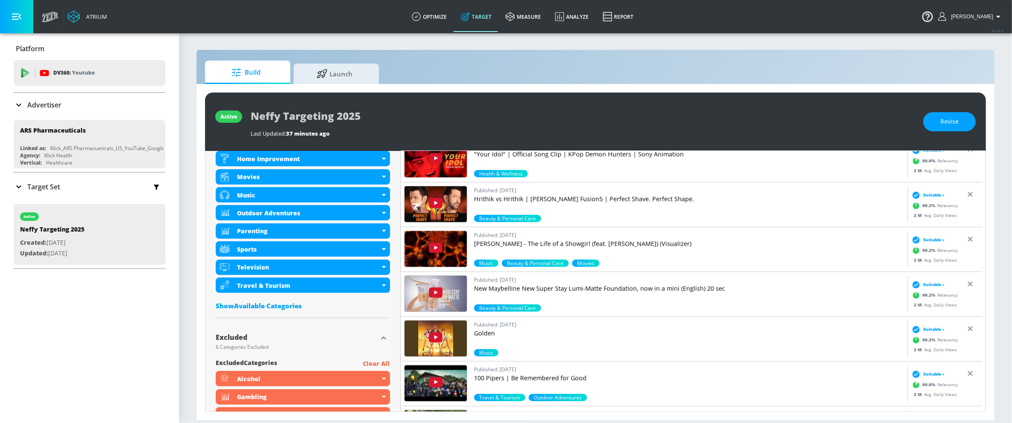
scroll to position [380, 0]
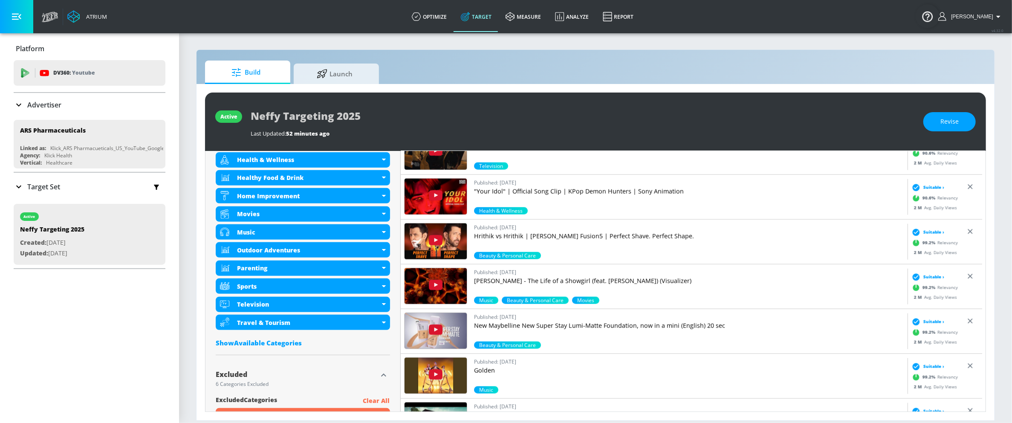
click at [73, 104] on div "Advertiser" at bounding box center [90, 105] width 152 height 10
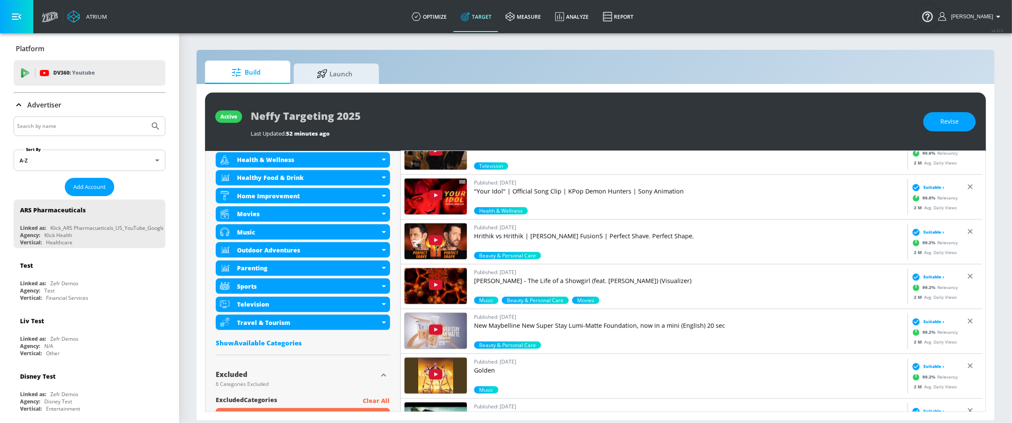
click at [97, 128] on input "Search by name" at bounding box center [81, 126] width 129 height 11
type input "c"
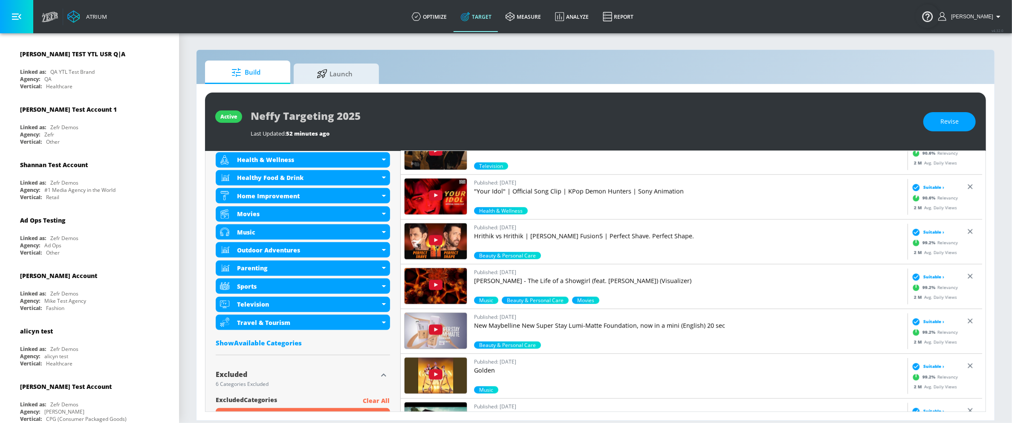
scroll to position [512, 0]
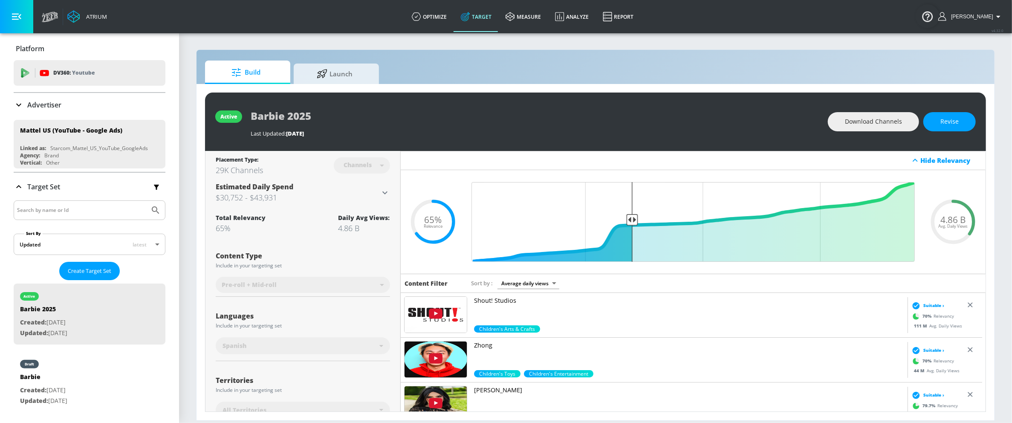
scroll to position [1996, 0]
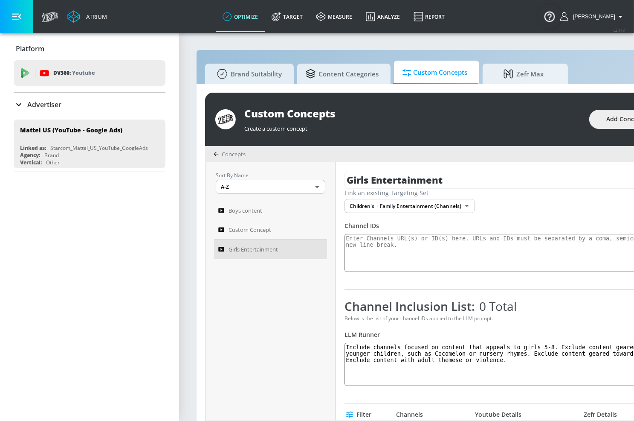
click at [309, 15] on link "Target" at bounding box center [287, 16] width 45 height 31
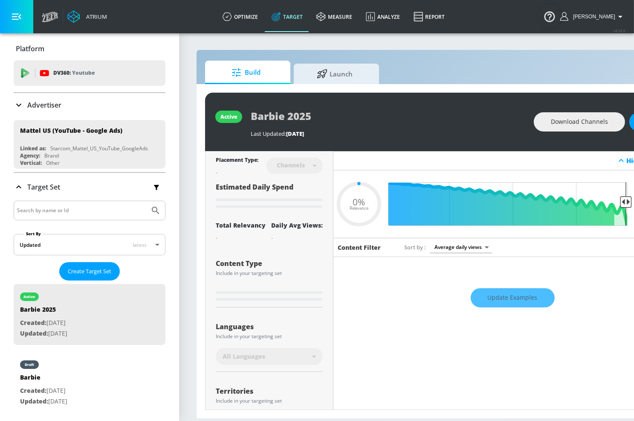
type input "0.65"
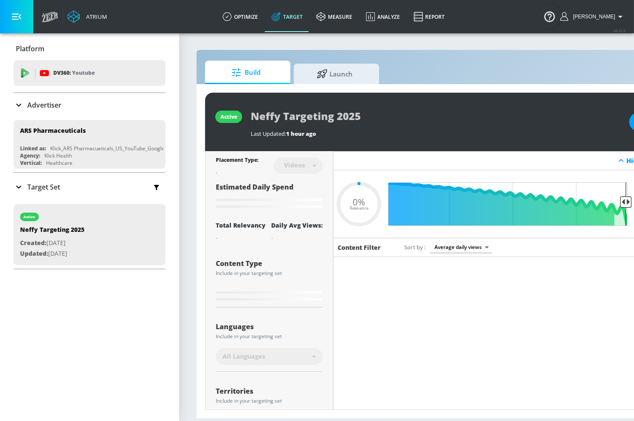
click at [311, 160] on div "Videos" at bounding box center [298, 165] width 49 height 23
click at [305, 167] on div "Videos" at bounding box center [294, 164] width 29 height 7
click at [295, 168] on div "Videos" at bounding box center [294, 164] width 29 height 7
type input "0.65"
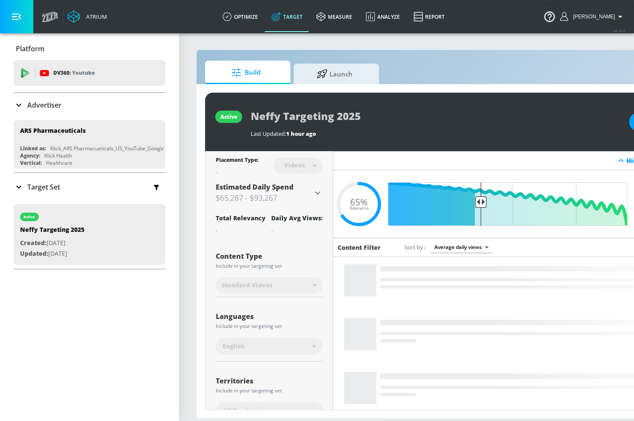
click at [316, 163] on div "Videos" at bounding box center [298, 165] width 49 height 23
